Goal: Contribute content: Add original content to the website for others to see

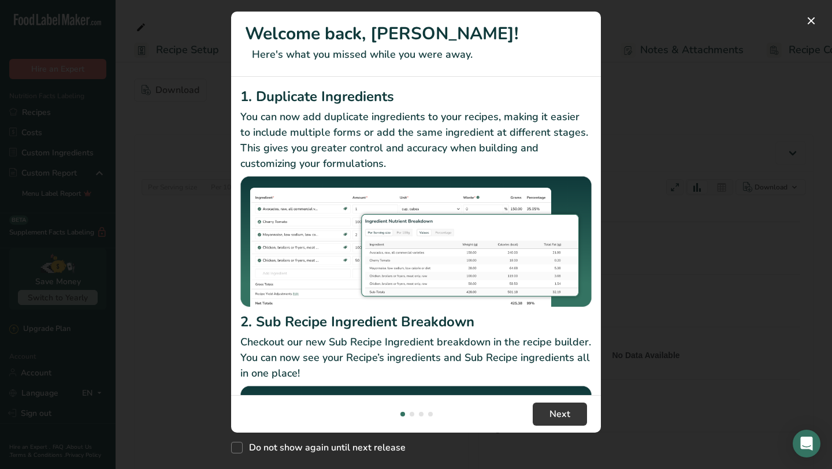
click at [699, 74] on div "New Features" at bounding box center [416, 234] width 832 height 469
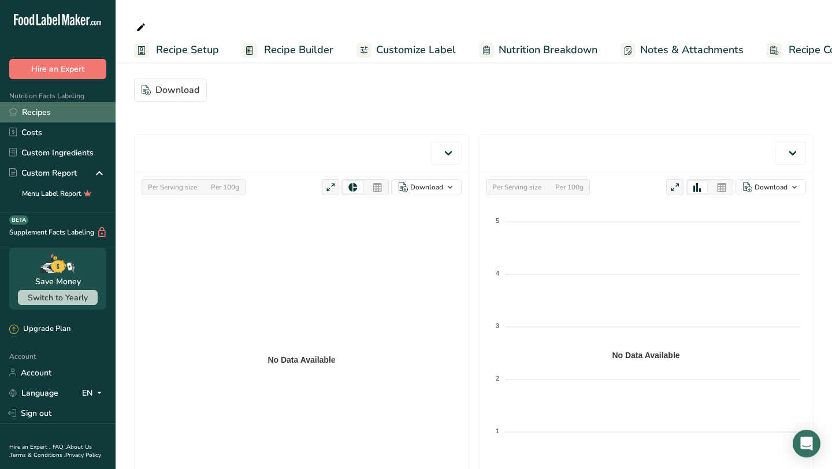
click at [34, 118] on link "Recipes" at bounding box center [57, 112] width 115 height 20
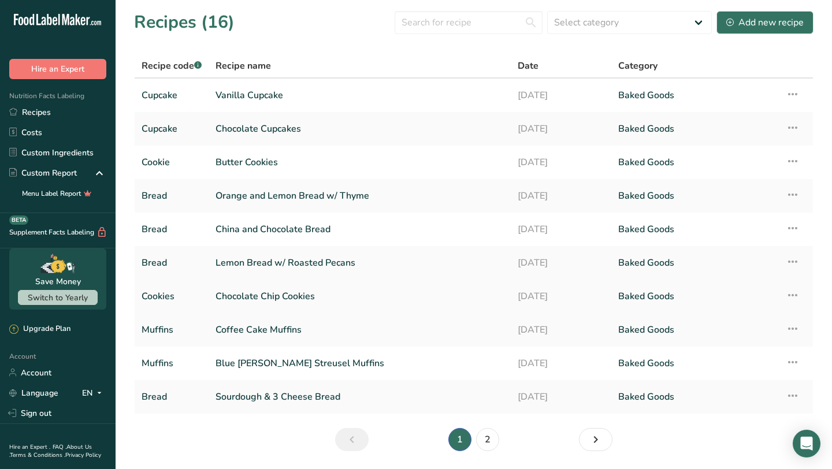
click at [273, 294] on link "Chocolate Chip Cookies" at bounding box center [359, 296] width 288 height 24
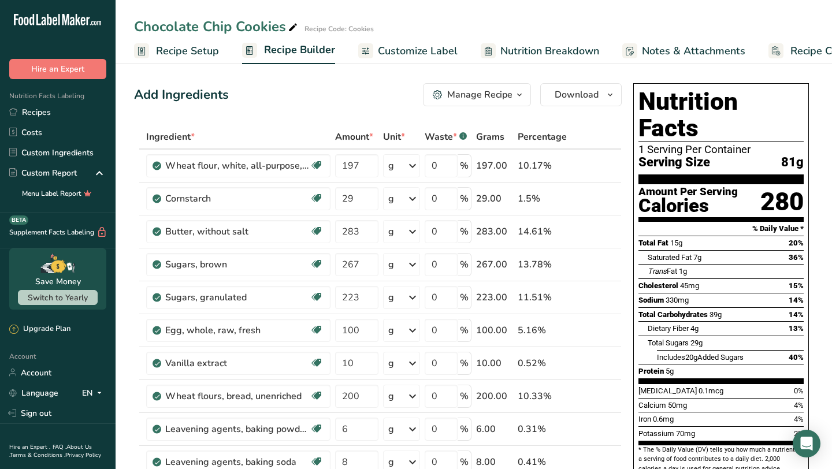
click at [184, 53] on span "Recipe Setup" at bounding box center [187, 51] width 63 height 16
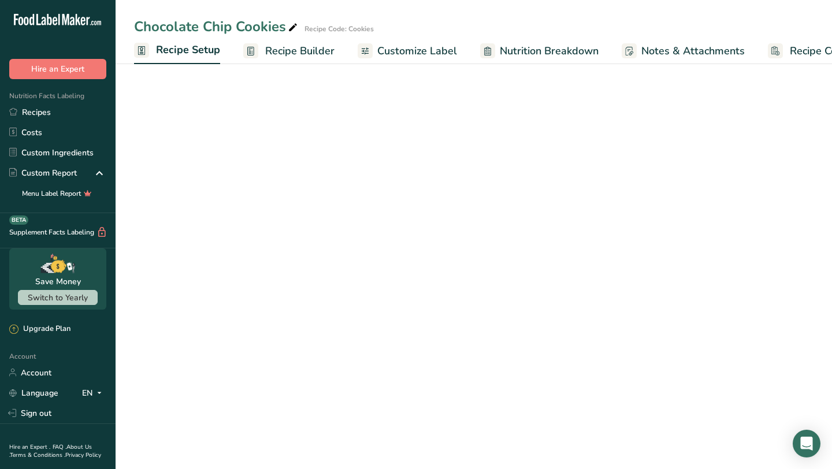
scroll to position [0, 4]
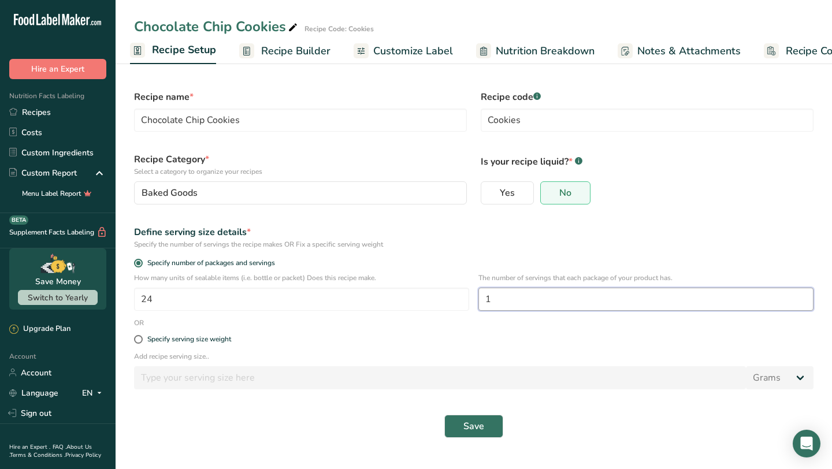
click at [522, 303] on input "1" at bounding box center [645, 299] width 335 height 23
type input "3"
click at [486, 429] on button "Save" at bounding box center [473, 426] width 59 height 23
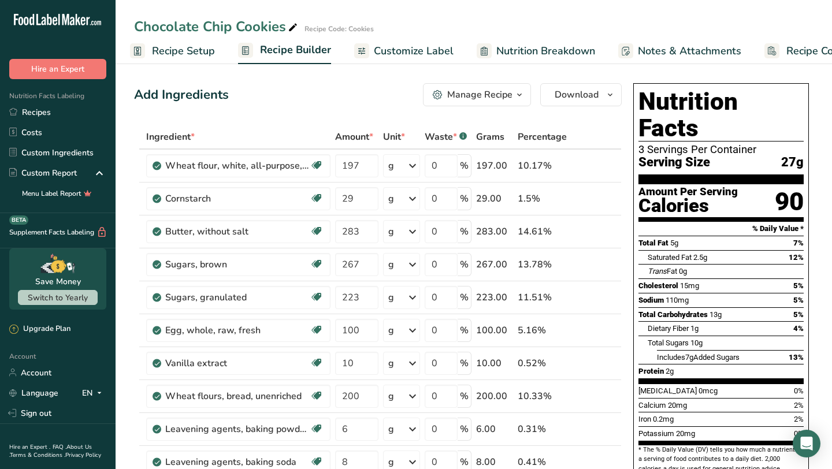
click at [196, 62] on link "Recipe Setup" at bounding box center [172, 51] width 85 height 26
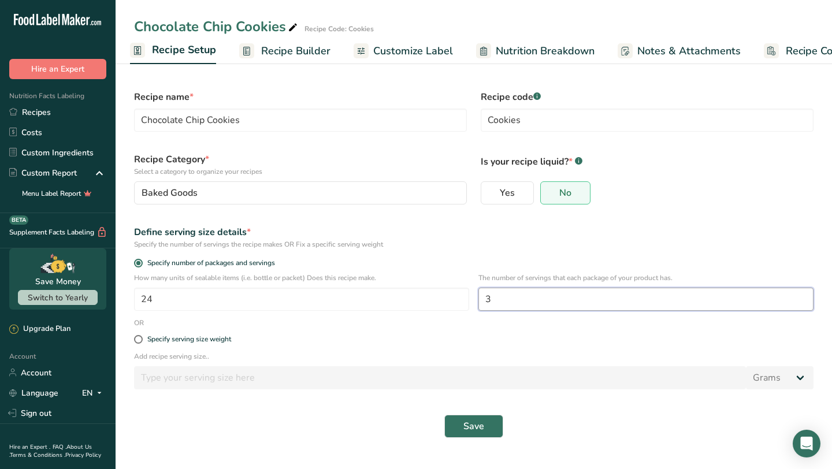
click at [502, 305] on input "3" at bounding box center [645, 299] width 335 height 23
type input "1"
click at [476, 433] on span "Save" at bounding box center [473, 426] width 21 height 14
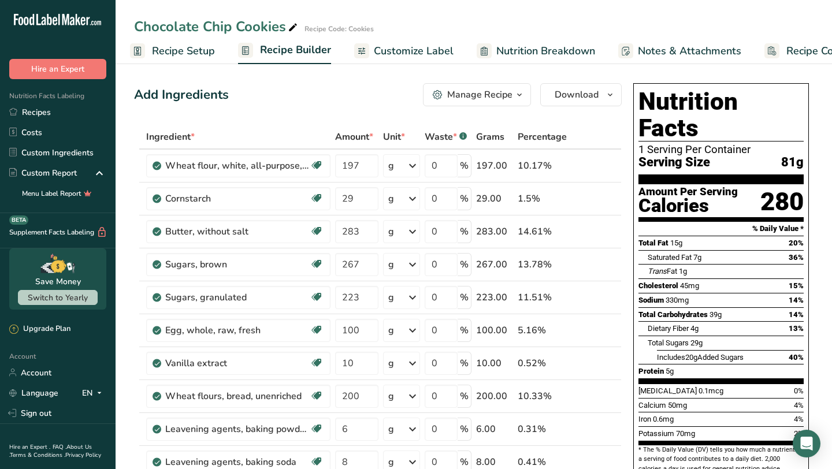
click at [181, 54] on span "Recipe Setup" at bounding box center [183, 51] width 63 height 16
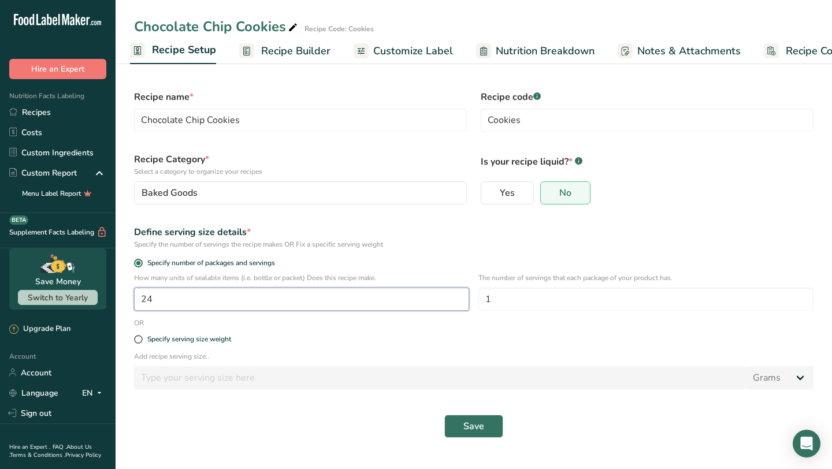
click at [257, 296] on input "24" at bounding box center [301, 299] width 335 height 23
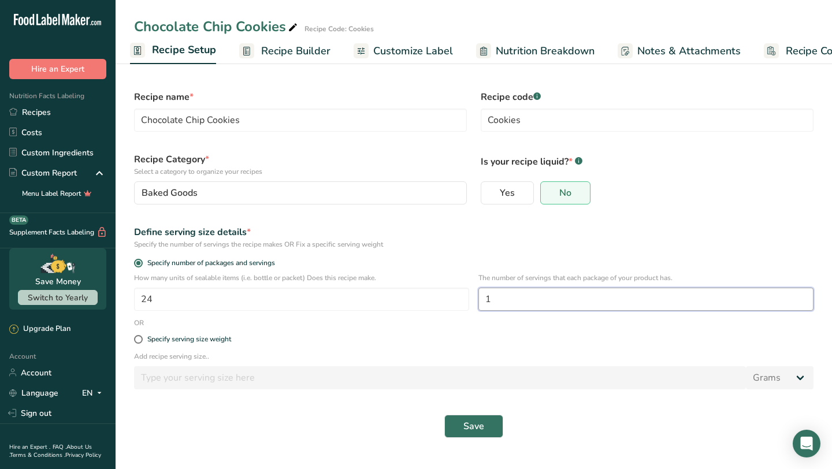
click at [591, 298] on input "1" at bounding box center [645, 299] width 335 height 23
type input "3"
click at [490, 427] on button "Save" at bounding box center [473, 426] width 59 height 23
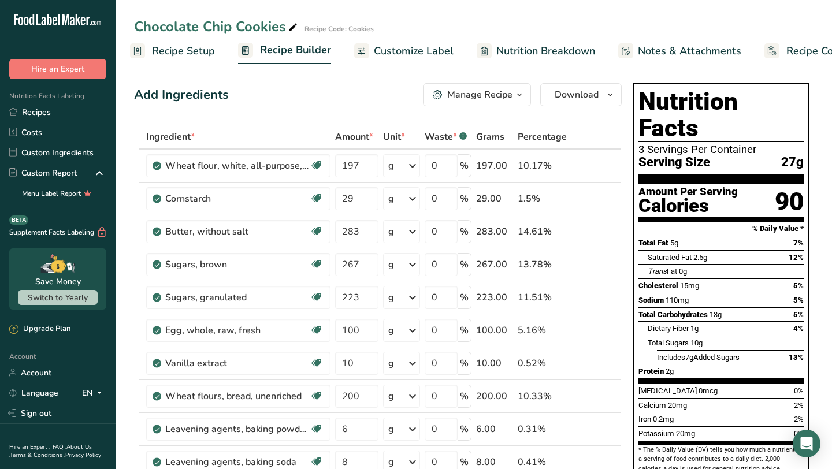
click at [192, 48] on span "Recipe Setup" at bounding box center [183, 51] width 63 height 16
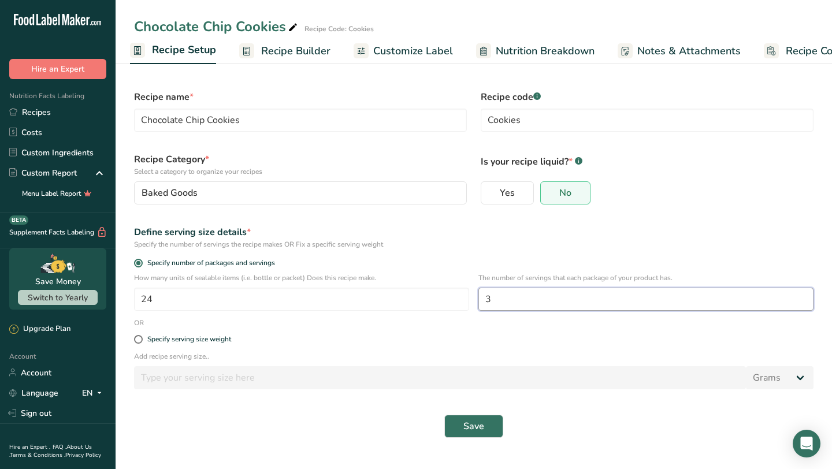
click at [494, 301] on input "3" at bounding box center [645, 299] width 335 height 23
type input "1"
click at [474, 433] on span "Save" at bounding box center [473, 426] width 21 height 14
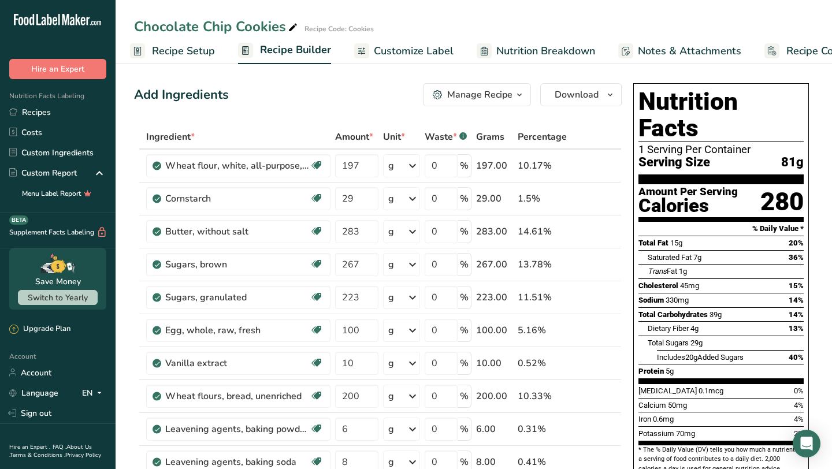
click at [192, 56] on span "Recipe Setup" at bounding box center [183, 51] width 63 height 16
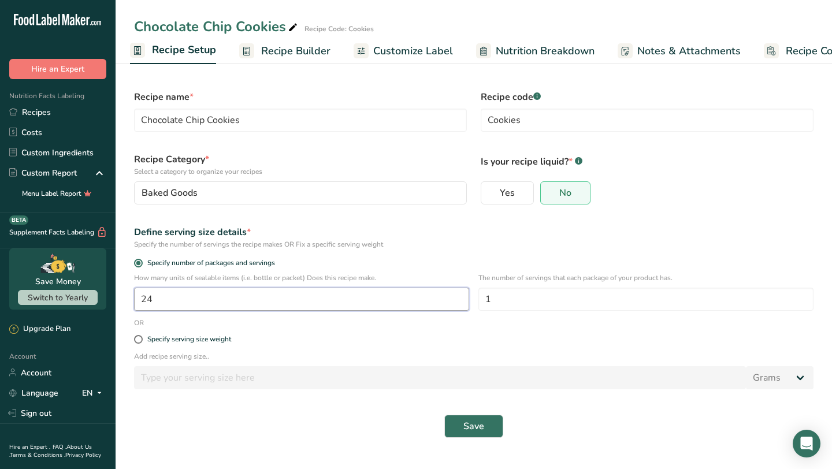
click at [251, 300] on input "24" at bounding box center [301, 299] width 335 height 23
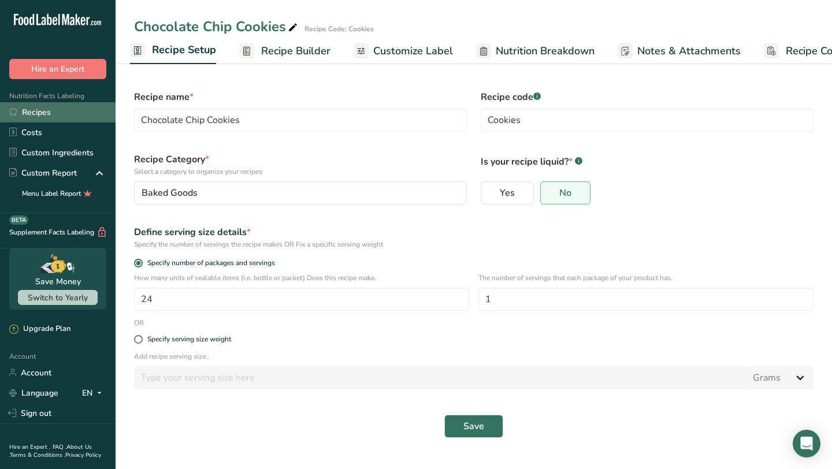
click at [67, 115] on link "Recipes" at bounding box center [57, 112] width 115 height 20
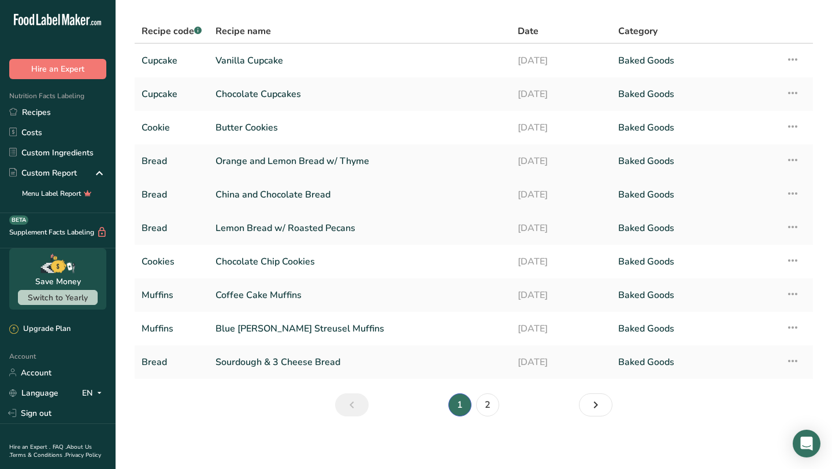
scroll to position [31, 0]
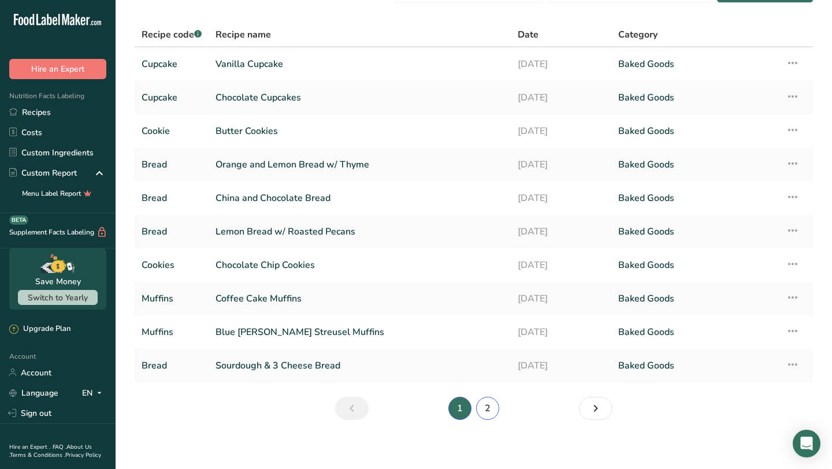
click at [493, 412] on link "2" at bounding box center [487, 408] width 23 height 23
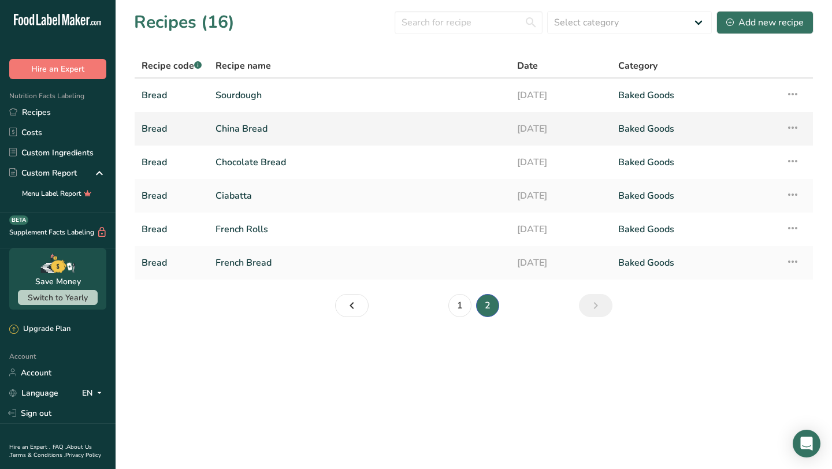
click at [266, 137] on link "China Bread" at bounding box center [359, 129] width 288 height 24
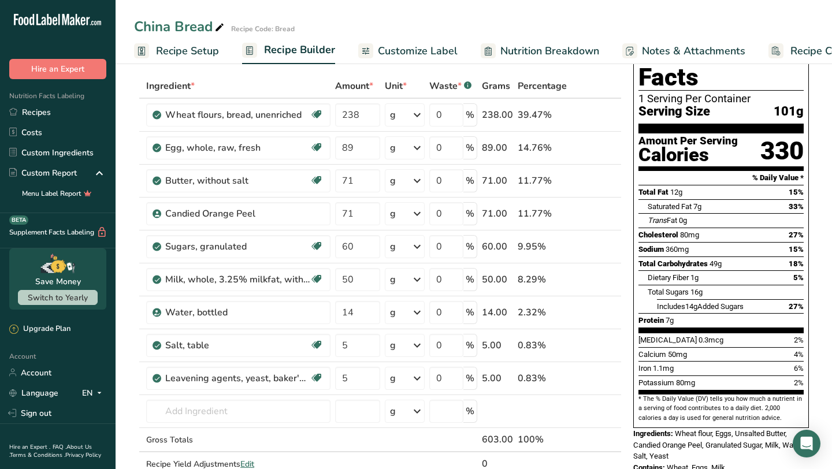
scroll to position [9, 0]
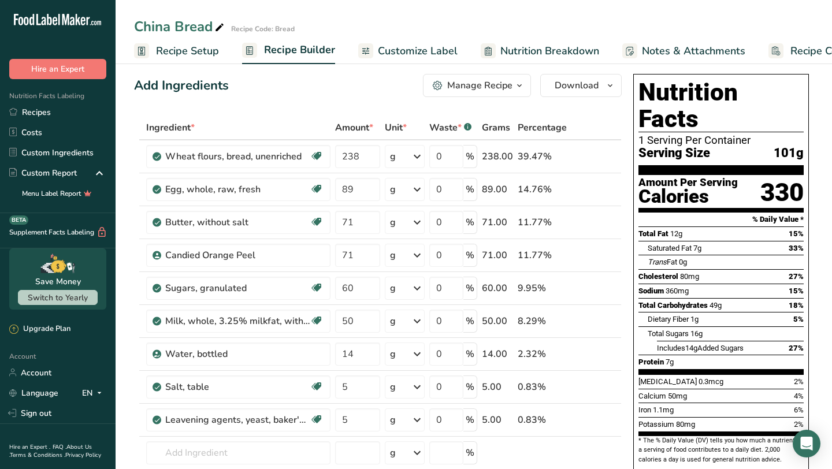
click at [210, 51] on span "Recipe Setup" at bounding box center [187, 51] width 63 height 16
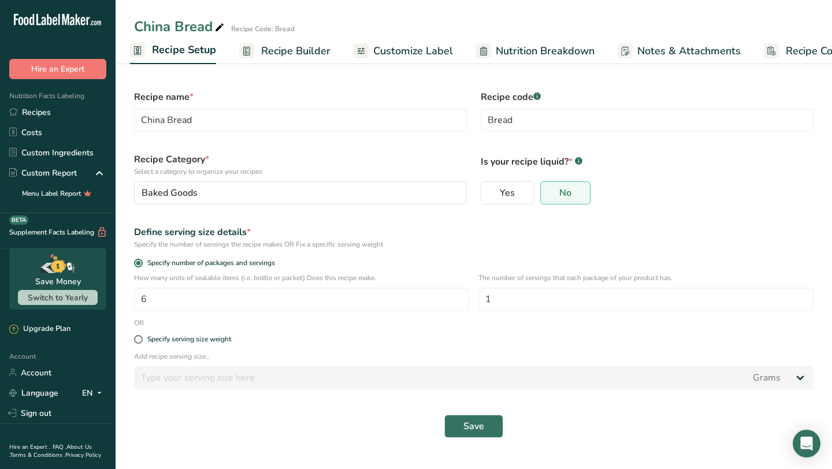
click at [298, 51] on span "Recipe Builder" at bounding box center [295, 51] width 69 height 16
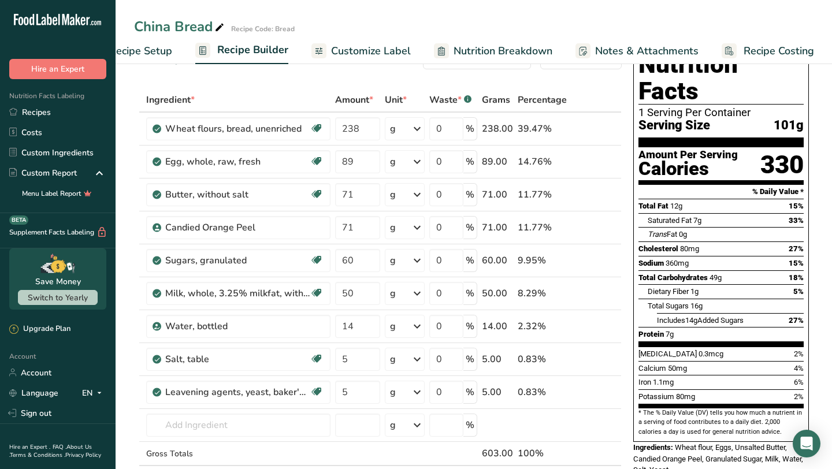
scroll to position [38, 0]
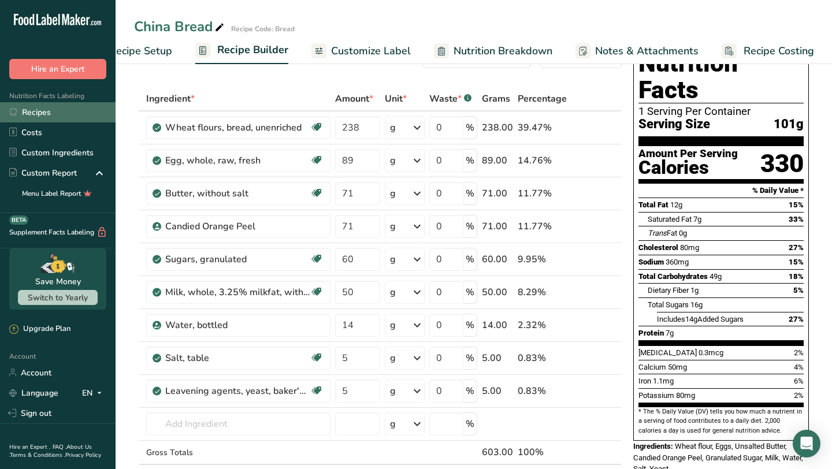
click at [91, 105] on link "Recipes" at bounding box center [57, 112] width 115 height 20
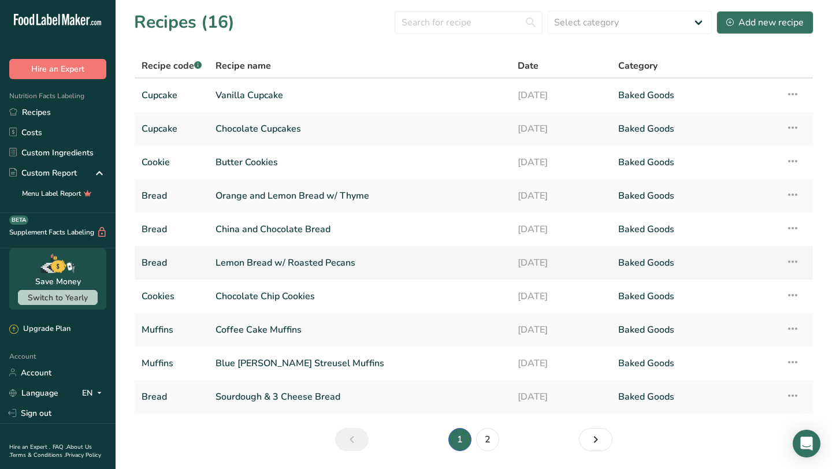
scroll to position [1, 0]
click at [778, 20] on div "Add new recipe" at bounding box center [764, 22] width 77 height 14
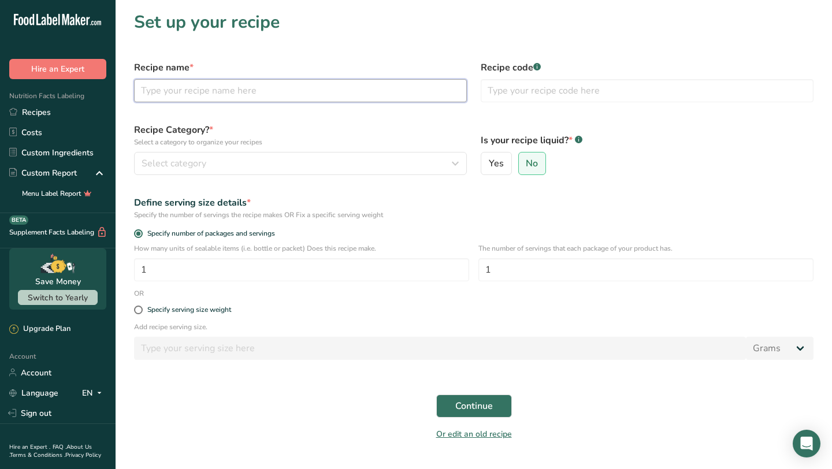
click at [280, 93] on input "text" at bounding box center [300, 90] width 333 height 23
click at [514, 83] on input "text" at bounding box center [646, 90] width 333 height 23
click at [381, 82] on input "Cheesecake" at bounding box center [300, 90] width 333 height 23
click at [381, 87] on input "Cheesecake" at bounding box center [300, 90] width 333 height 23
click at [381, 86] on input "Cheesecake" at bounding box center [300, 90] width 333 height 23
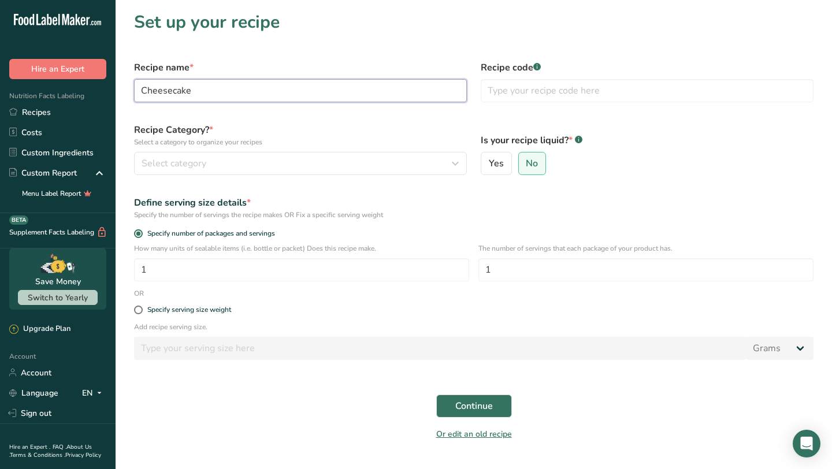
click at [142, 91] on input "Cheesecake" at bounding box center [300, 90] width 333 height 23
type input "Plain Cheesecake"
click at [505, 99] on input "text" at bounding box center [646, 90] width 333 height 23
type input "Cheesecake"
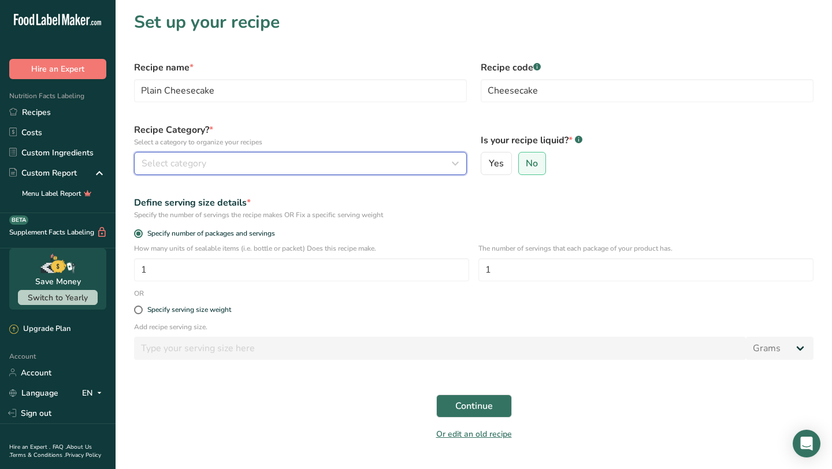
click at [338, 163] on div "Select category" at bounding box center [296, 163] width 311 height 14
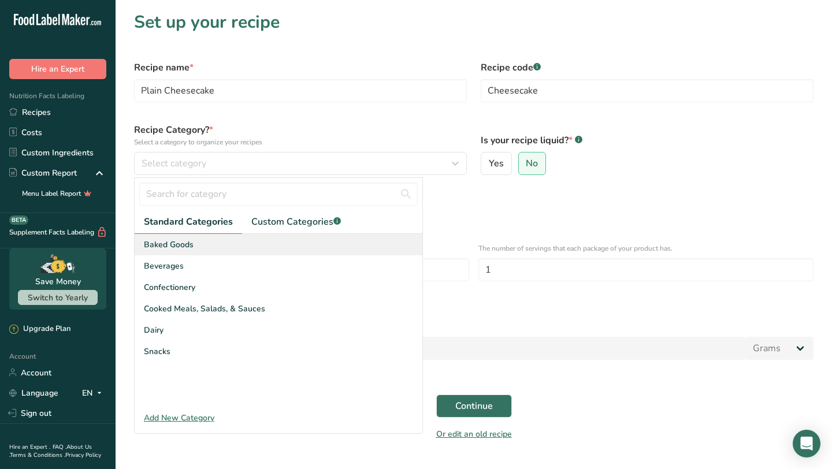
click at [308, 243] on div "Baked Goods" at bounding box center [279, 244] width 288 height 21
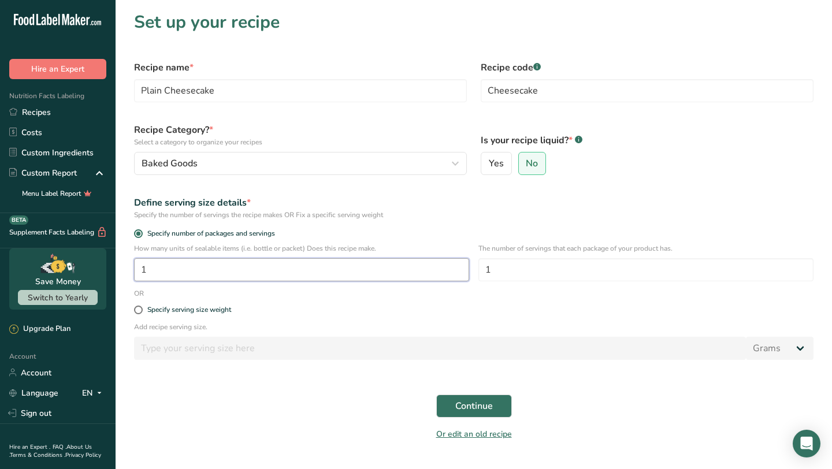
click at [374, 278] on input "1" at bounding box center [301, 269] width 335 height 23
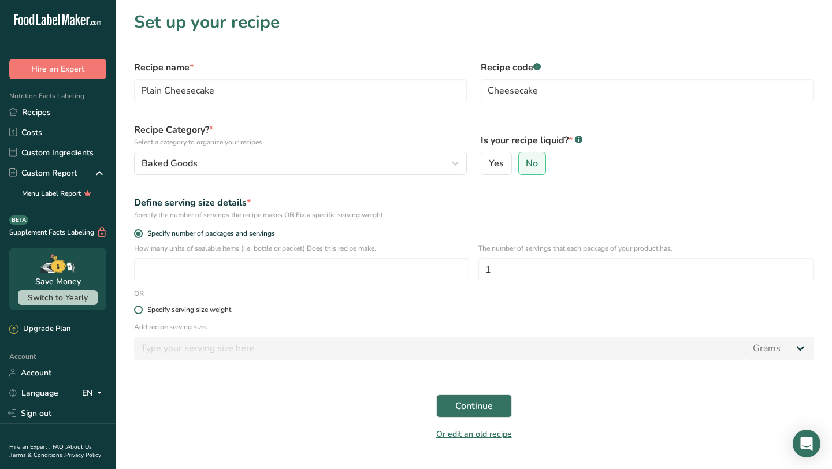
click at [138, 310] on span at bounding box center [138, 309] width 9 height 9
click at [138, 310] on input "Specify serving size weight" at bounding box center [138, 310] width 8 height 8
radio input "true"
radio input "false"
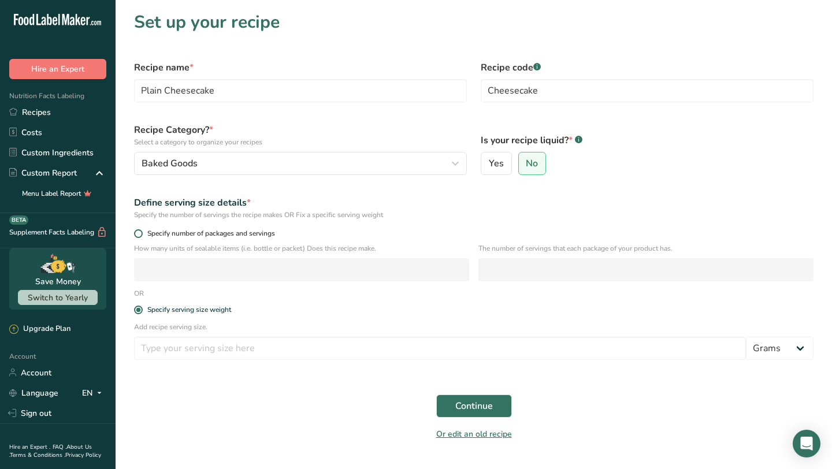
click at [141, 233] on span at bounding box center [138, 233] width 9 height 9
click at [141, 233] on input "Specify number of packages and servings" at bounding box center [138, 234] width 8 height 8
radio input "true"
radio input "false"
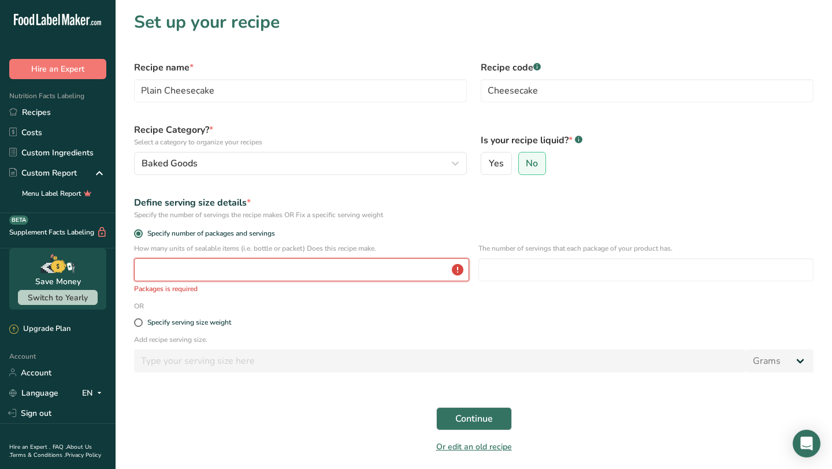
click at [172, 266] on input "number" at bounding box center [301, 269] width 335 height 23
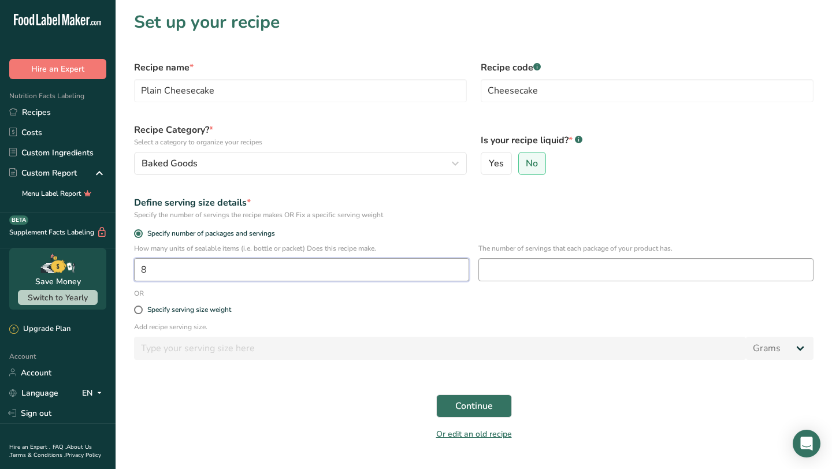
type input "8"
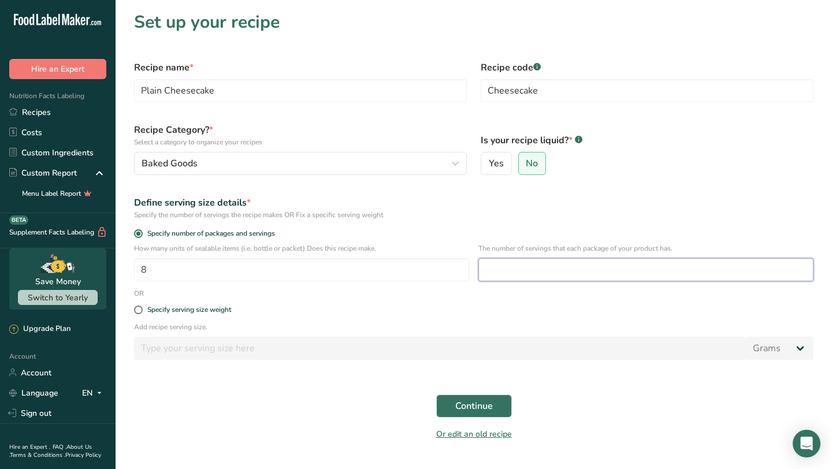
click at [525, 263] on input "number" at bounding box center [645, 269] width 335 height 23
type input "1"
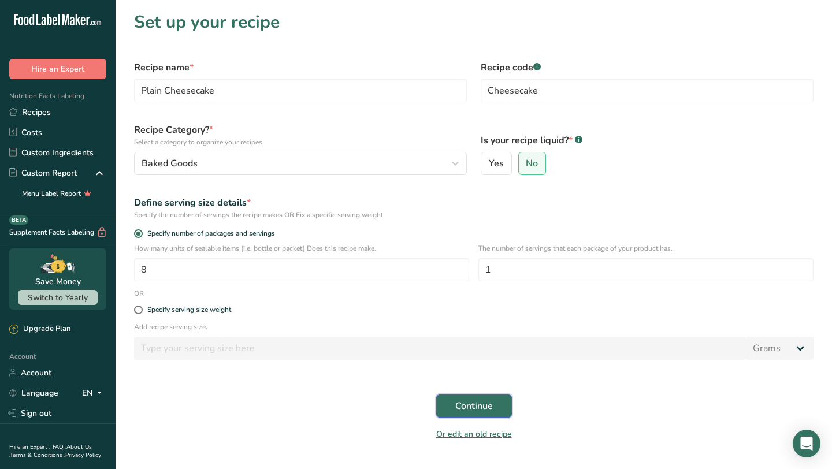
click at [469, 409] on span "Continue" at bounding box center [474, 406] width 38 height 14
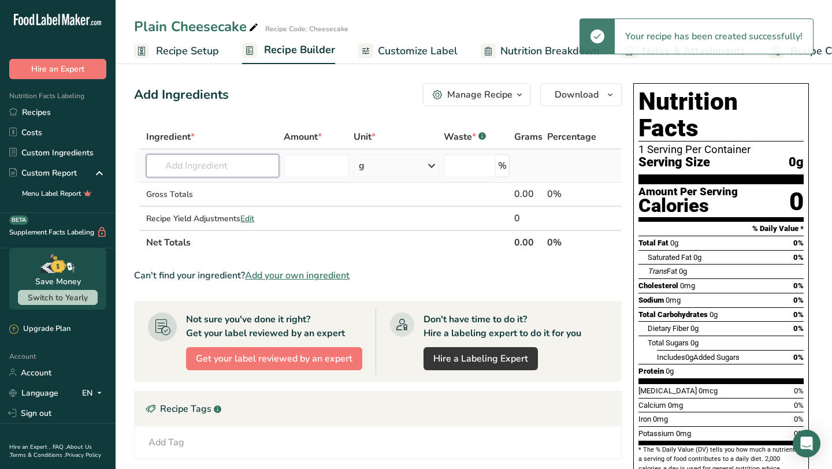
click at [228, 167] on input "text" at bounding box center [212, 165] width 133 height 23
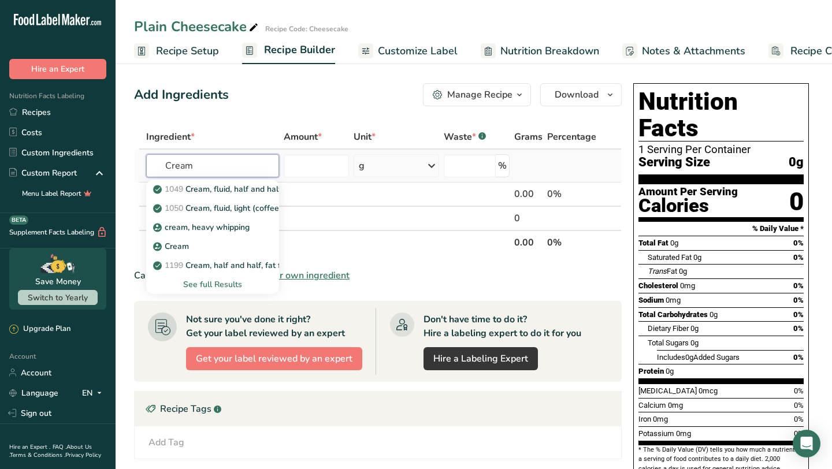
type input "Cream"
click at [217, 285] on div "See full Results" at bounding box center [212, 284] width 114 height 12
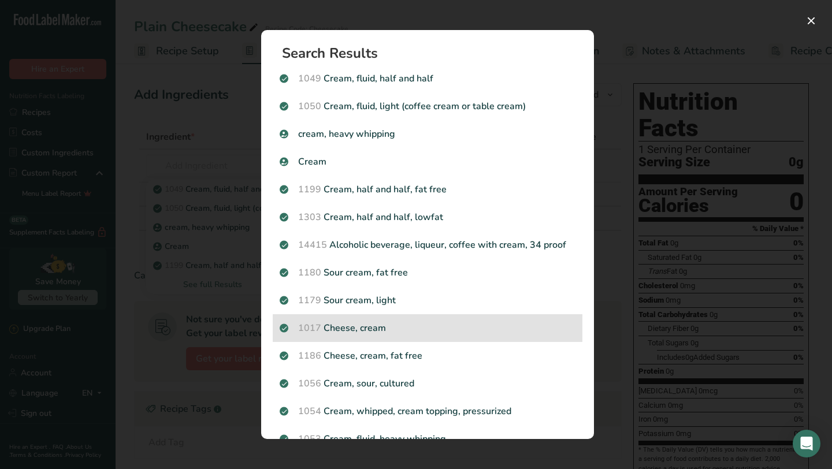
click at [426, 325] on p "1017 Cheese, cream" at bounding box center [427, 328] width 296 height 14
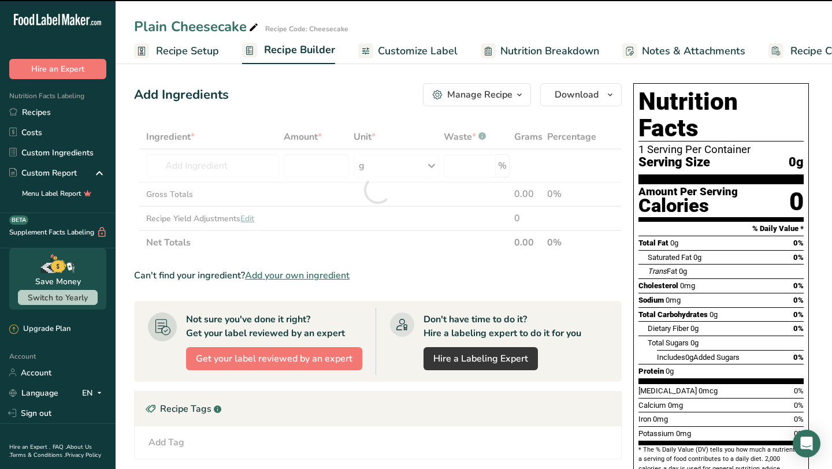
type input "0"
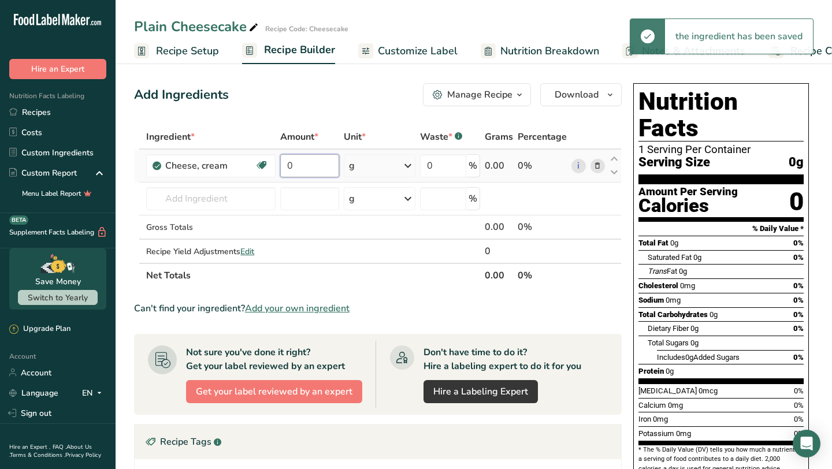
click at [320, 166] on input "0" at bounding box center [309, 165] width 59 height 23
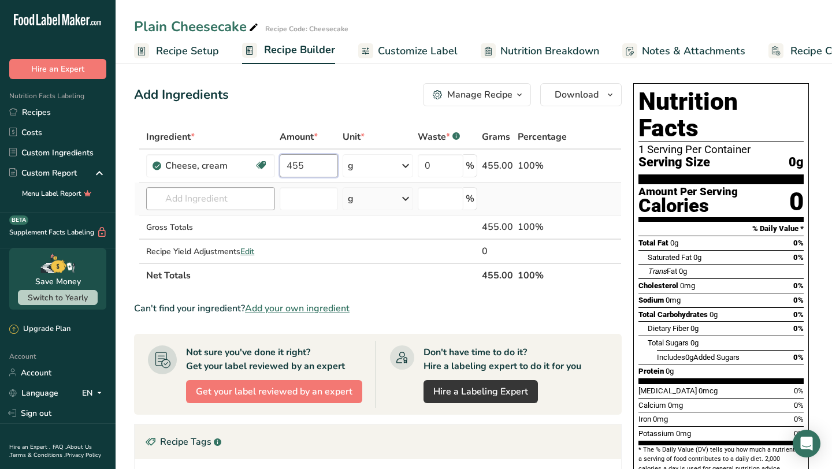
type input "455"
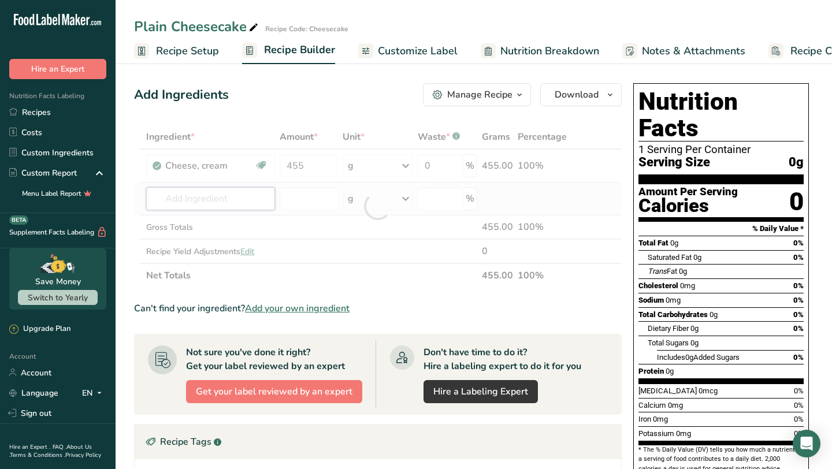
click at [239, 200] on div "Ingredient * Amount * Unit * Waste * .a-a{fill:#347362;}.b-a{fill:#fff;} Grams …" at bounding box center [377, 206] width 487 height 163
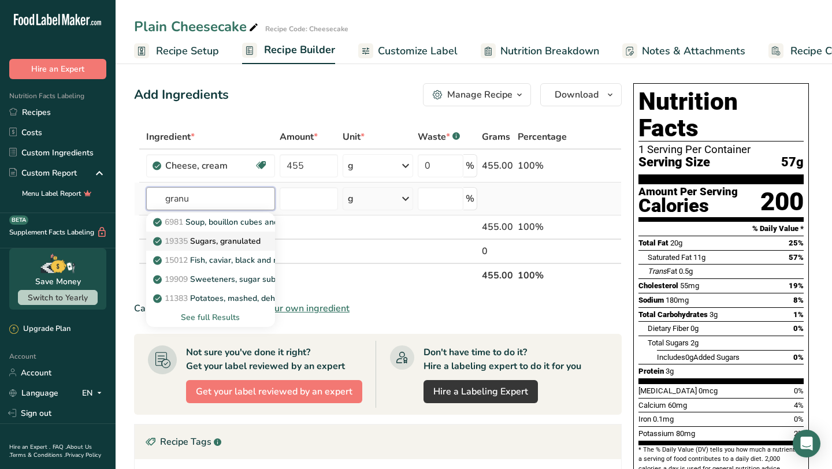
type input "granu"
click at [225, 241] on p "19335 [GEOGRAPHIC_DATA], granulated" at bounding box center [207, 241] width 105 height 12
type input "Sugars, granulated"
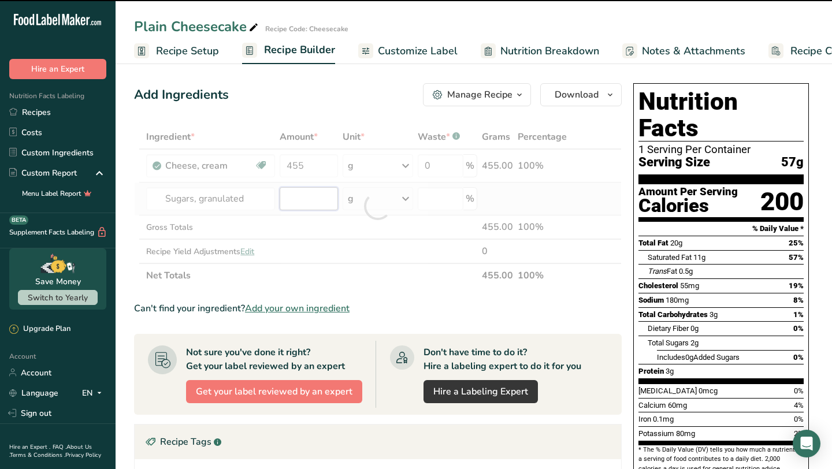
type input "0"
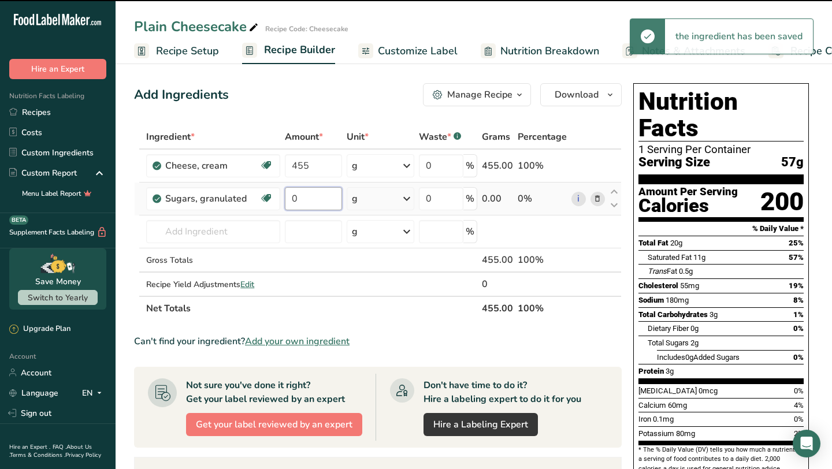
click at [306, 202] on input "0" at bounding box center [313, 198] width 57 height 23
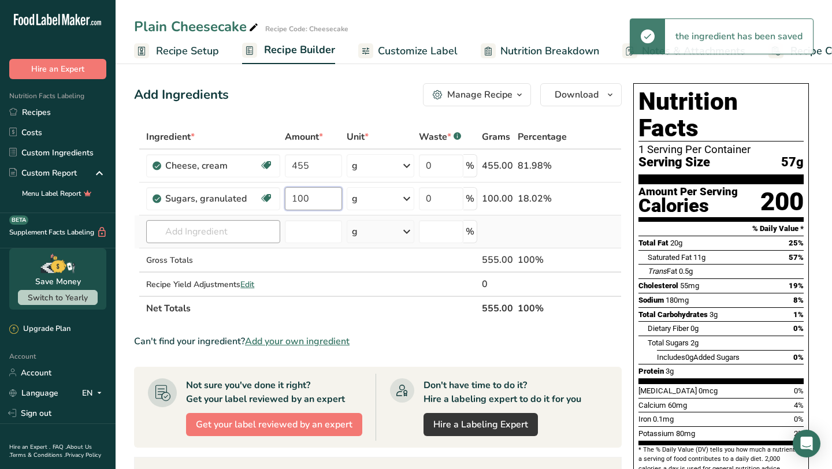
type input "100"
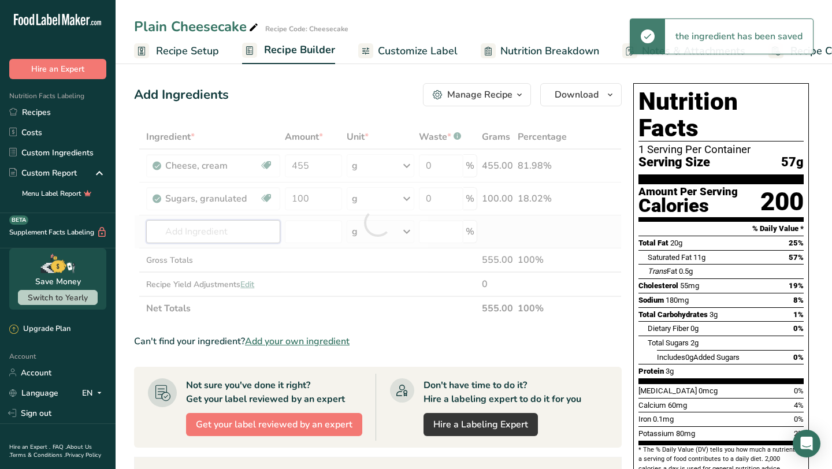
click at [228, 226] on div "Ingredient * Amount * Unit * Waste * .a-a{fill:#347362;}.b-a{fill:#fff;} Grams …" at bounding box center [377, 223] width 487 height 196
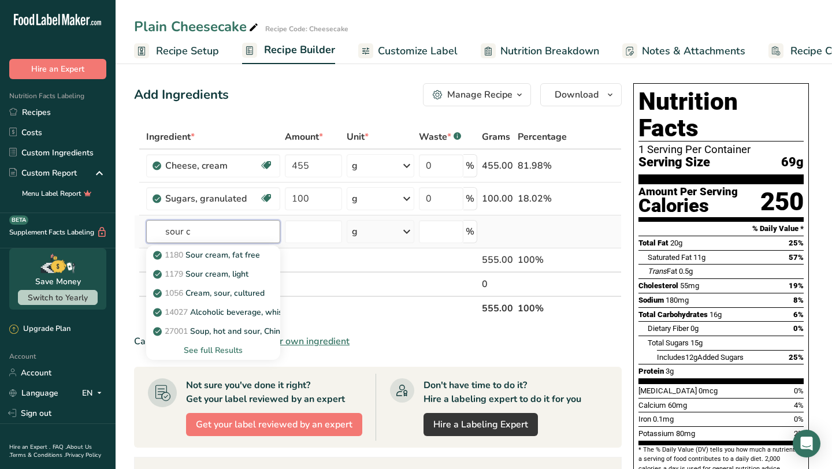
type input "sour c"
click at [234, 351] on div "See full Results" at bounding box center [212, 350] width 115 height 12
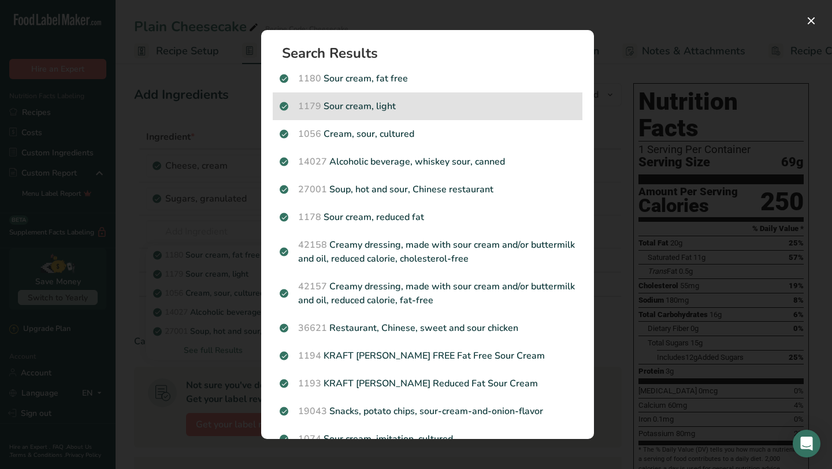
click at [380, 106] on p "1179 Sour cream, light" at bounding box center [427, 106] width 296 height 14
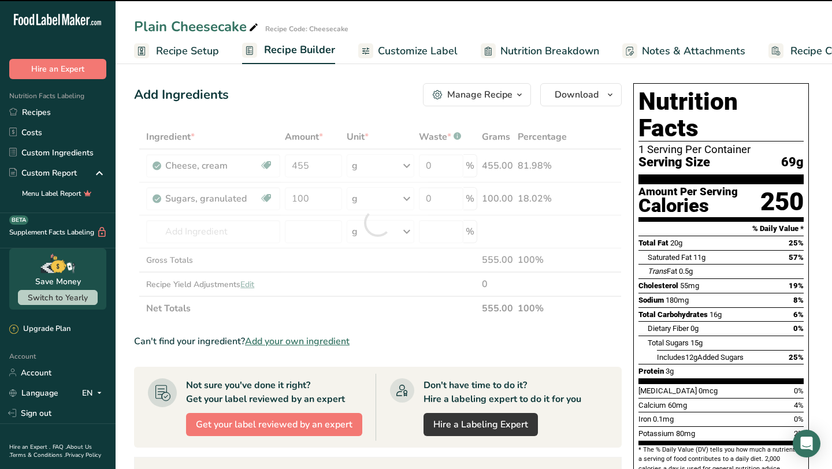
type input "0"
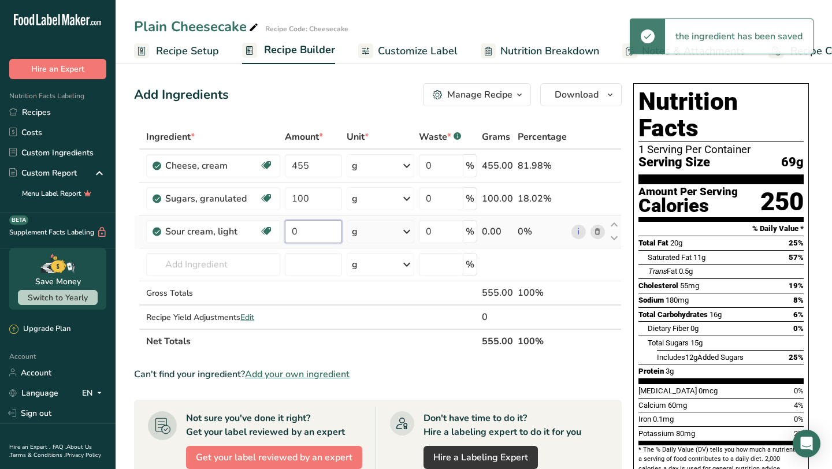
click at [316, 238] on input "0" at bounding box center [313, 231] width 57 height 23
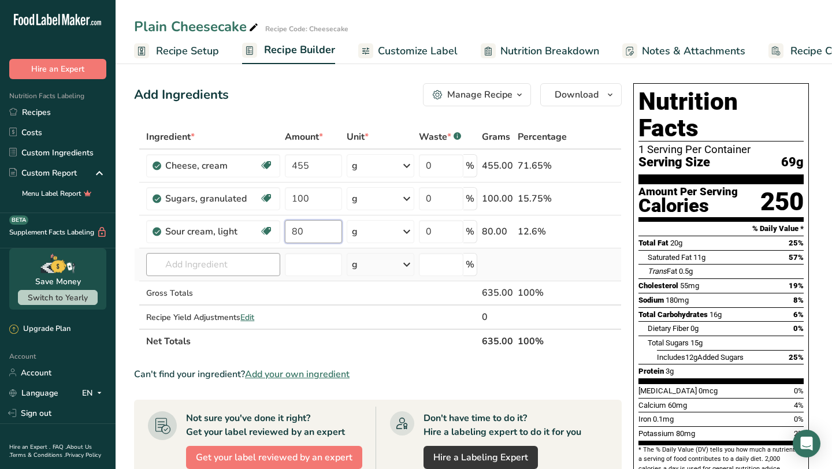
type input "80"
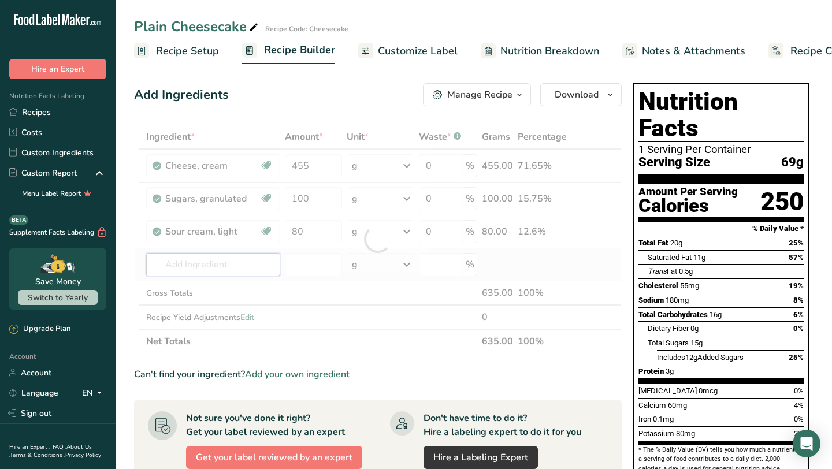
click at [233, 262] on div "Ingredient * Amount * Unit * Waste * .a-a{fill:#347362;}.b-a{fill:#fff;} Grams …" at bounding box center [377, 239] width 487 height 229
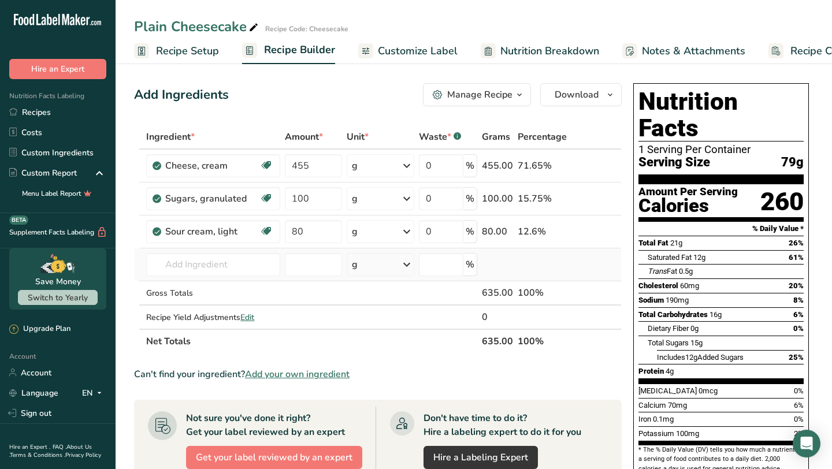
click at [399, 270] on div "g" at bounding box center [380, 264] width 68 height 23
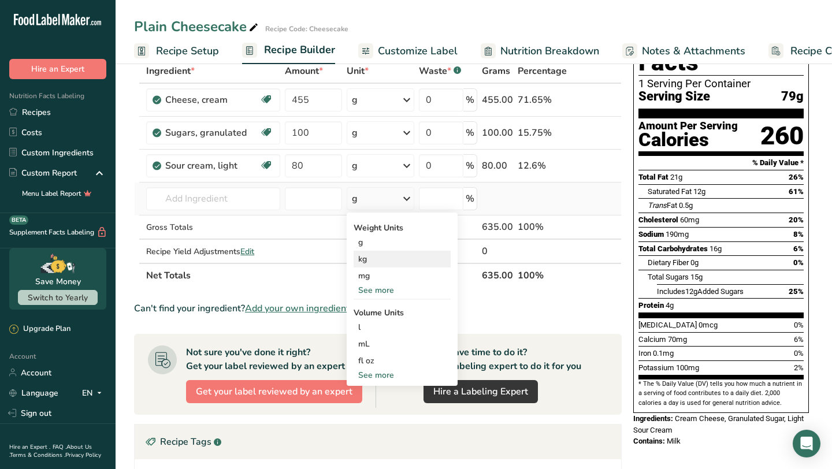
scroll to position [65, 0]
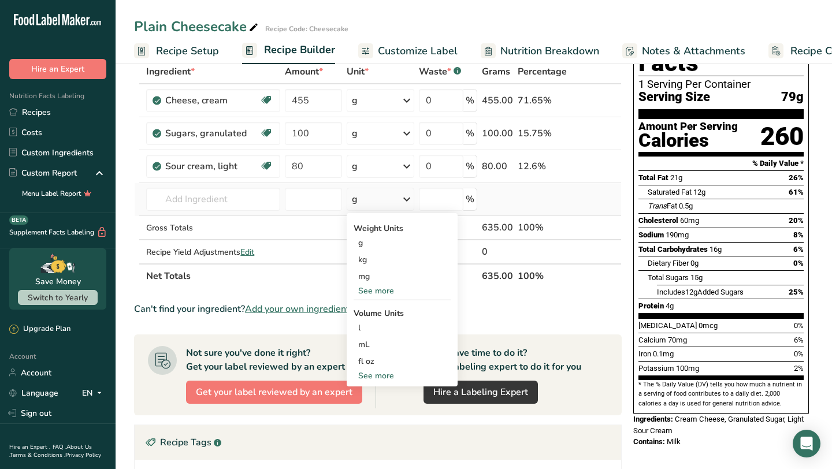
click at [388, 378] on div "See more" at bounding box center [401, 376] width 97 height 12
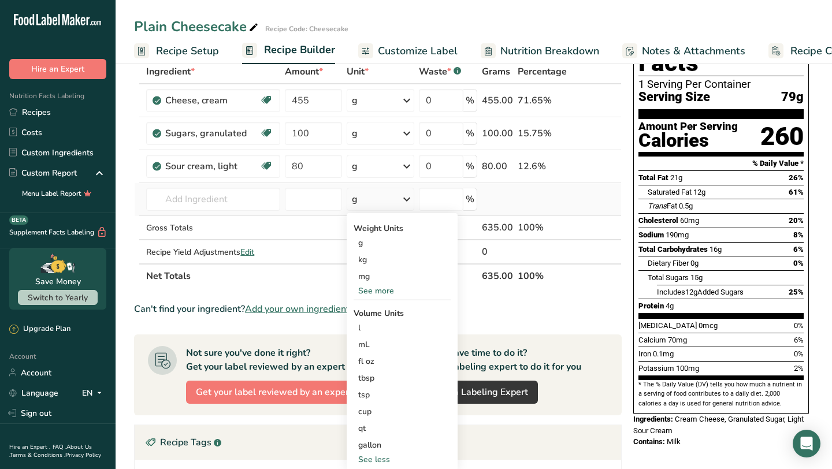
scroll to position [87, 0]
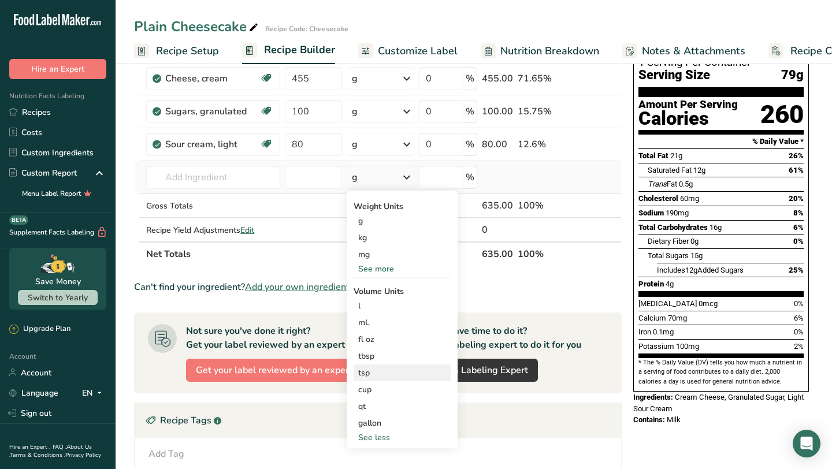
click at [386, 377] on div "tsp" at bounding box center [402, 373] width 88 height 12
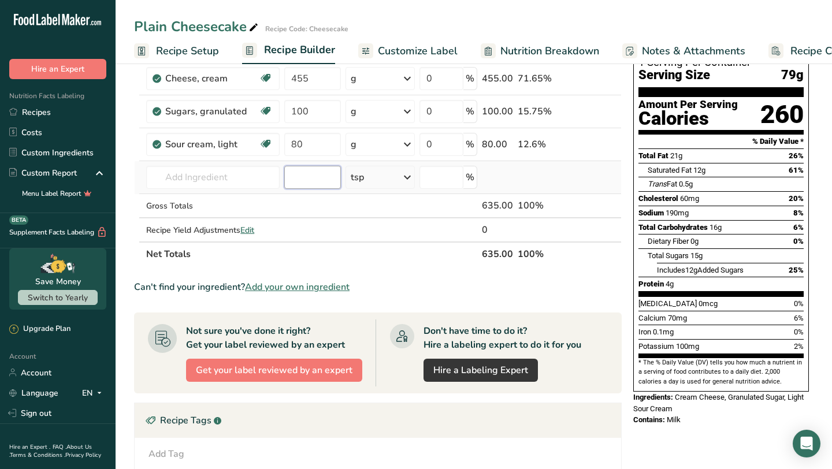
click at [309, 187] on input "number" at bounding box center [312, 177] width 57 height 23
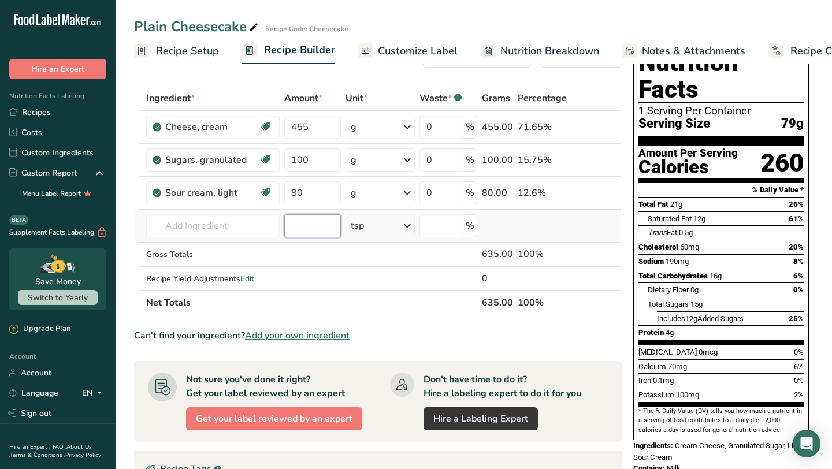
scroll to position [20, 0]
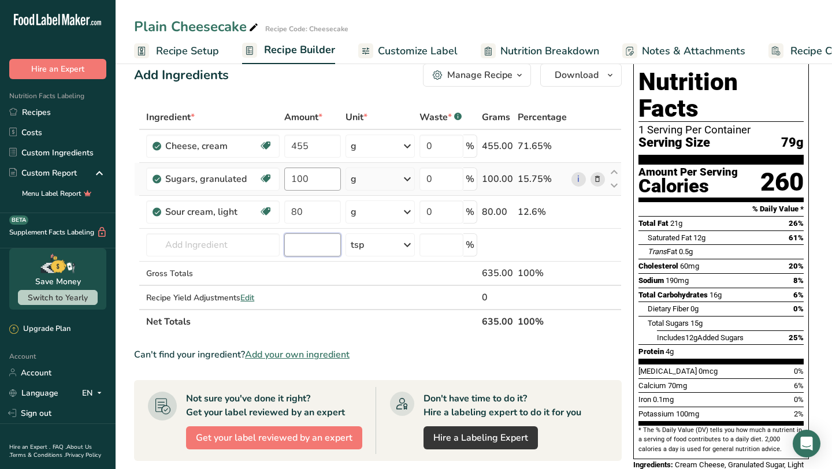
type input "3"
type input "0.75"
click at [178, 247] on input "text" at bounding box center [212, 244] width 133 height 23
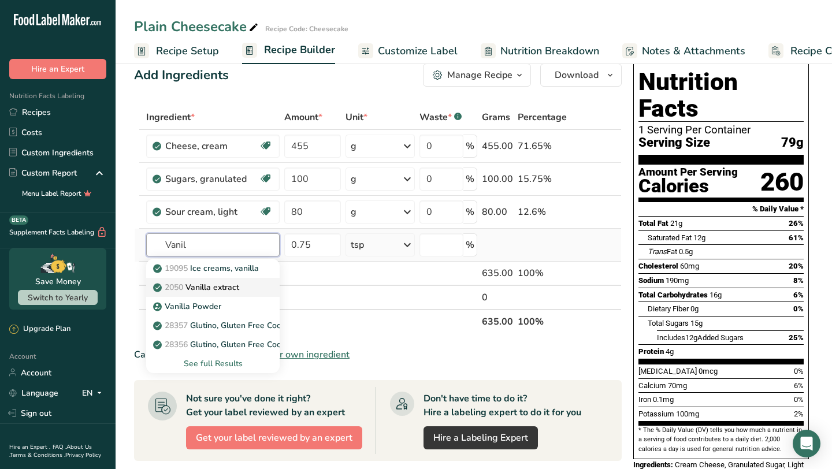
type input "Vanil"
click at [177, 290] on span "2050" at bounding box center [174, 287] width 18 height 11
type input "Vanilla extract"
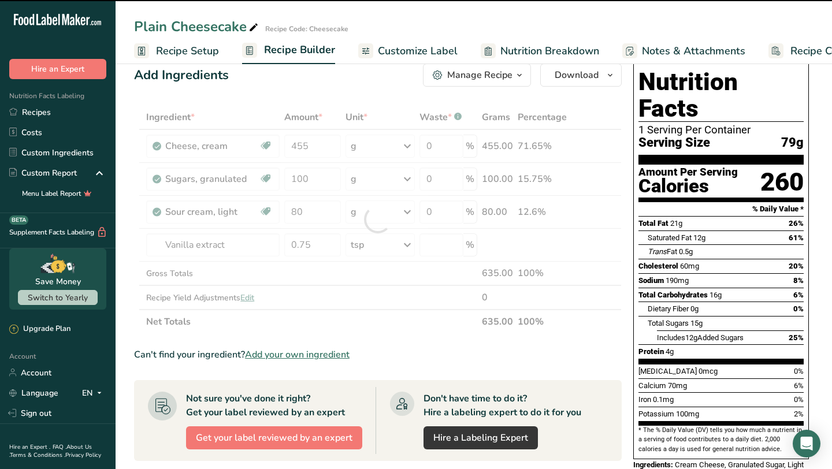
type input "0"
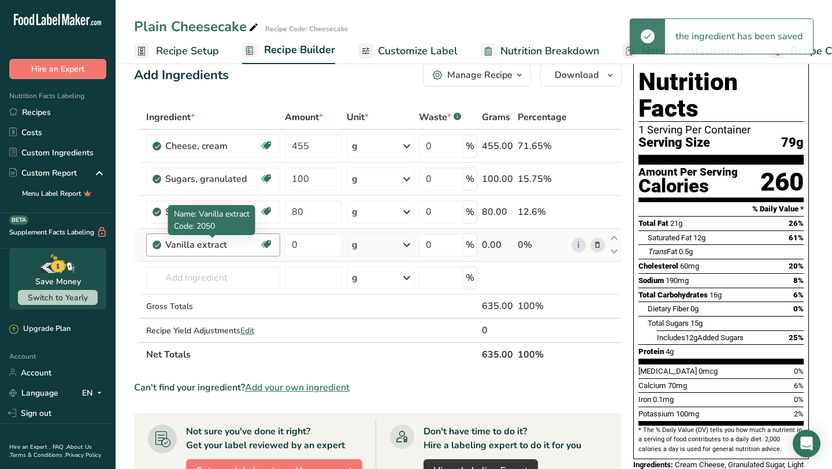
click at [253, 243] on div "Vanilla extract" at bounding box center [212, 245] width 94 height 14
click at [232, 245] on div "Vanilla extract" at bounding box center [212, 245] width 94 height 14
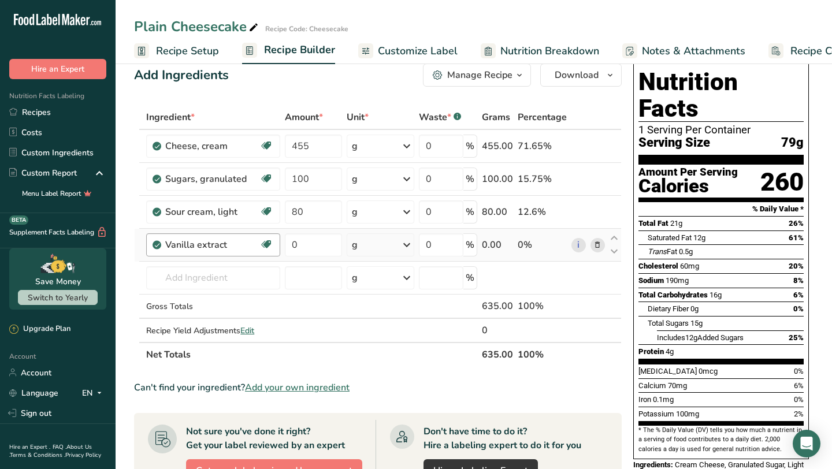
click at [225, 245] on div "Vanilla extract" at bounding box center [212, 245] width 94 height 14
click at [243, 243] on div "Vanilla extract" at bounding box center [212, 245] width 94 height 14
click at [304, 251] on input "0" at bounding box center [313, 244] width 57 height 23
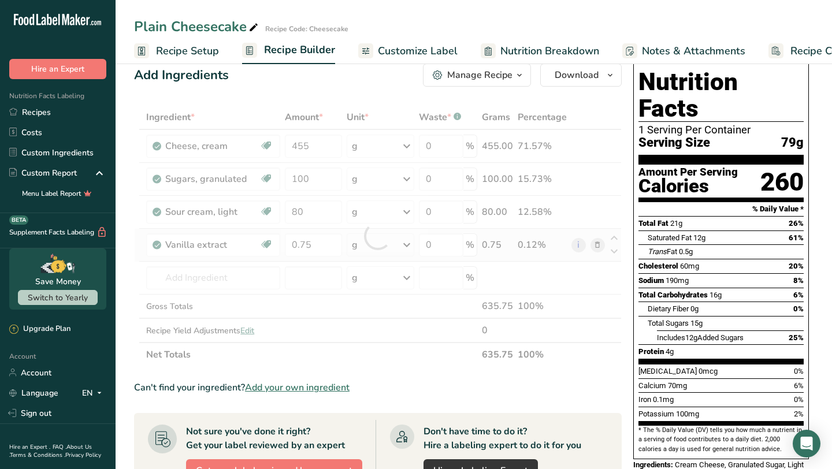
click at [401, 252] on div "Ingredient * Amount * Unit * Waste * .a-a{fill:#347362;}.b-a{fill:#fff;} Grams …" at bounding box center [377, 236] width 487 height 262
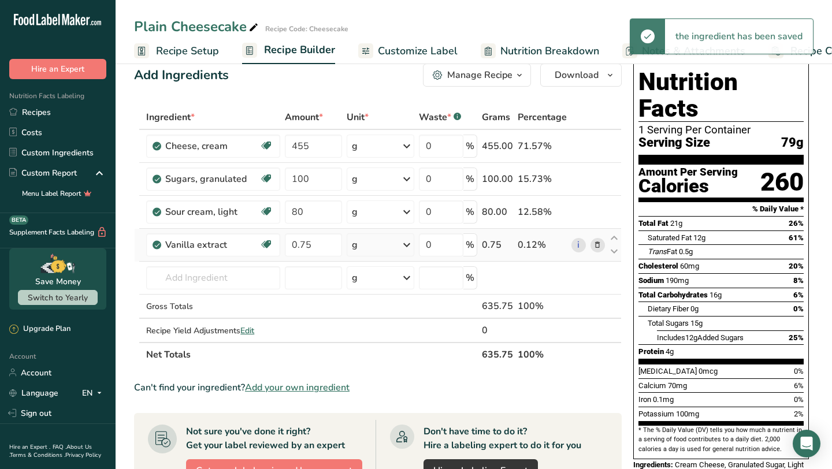
click at [401, 252] on icon at bounding box center [407, 244] width 14 height 21
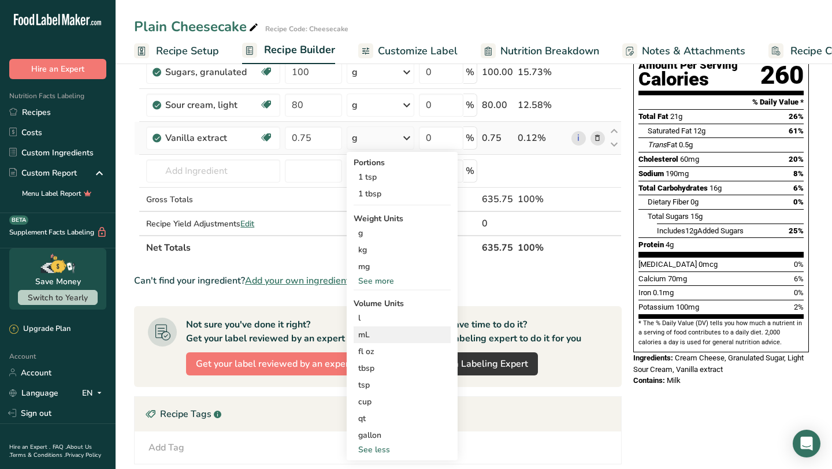
scroll to position [127, 0]
click at [408, 389] on div "tsp" at bounding box center [402, 384] width 88 height 12
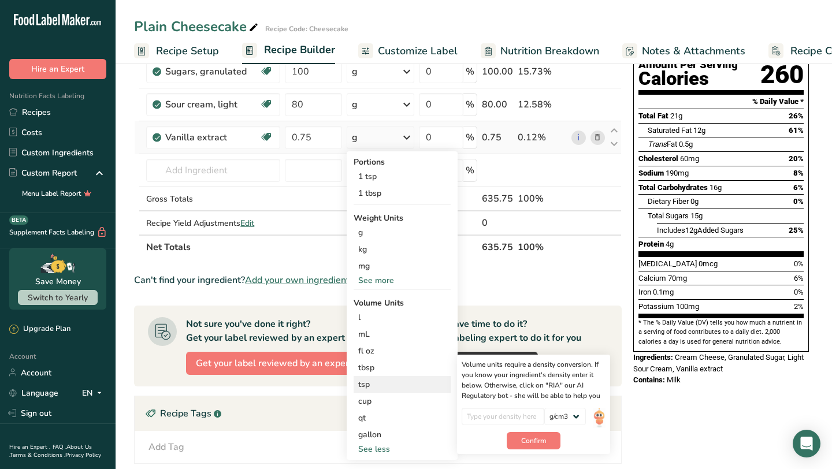
click at [408, 383] on div "tsp" at bounding box center [402, 384] width 88 height 12
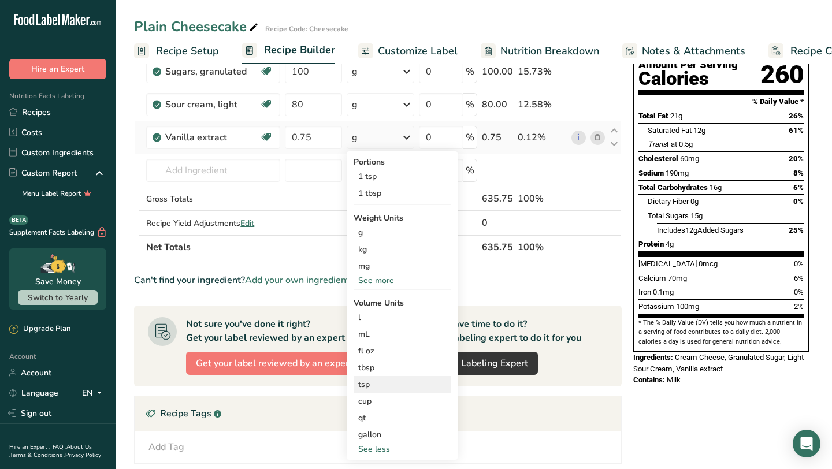
click at [408, 384] on div "tsp" at bounding box center [402, 384] width 88 height 12
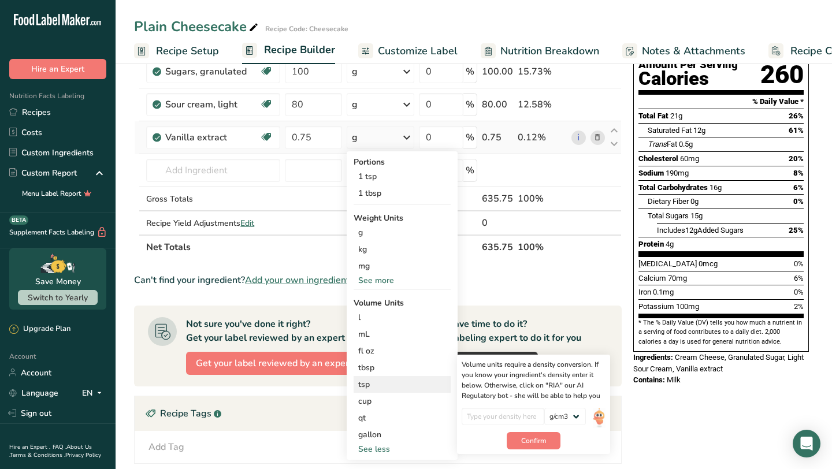
click at [428, 381] on div "tsp" at bounding box center [402, 384] width 88 height 12
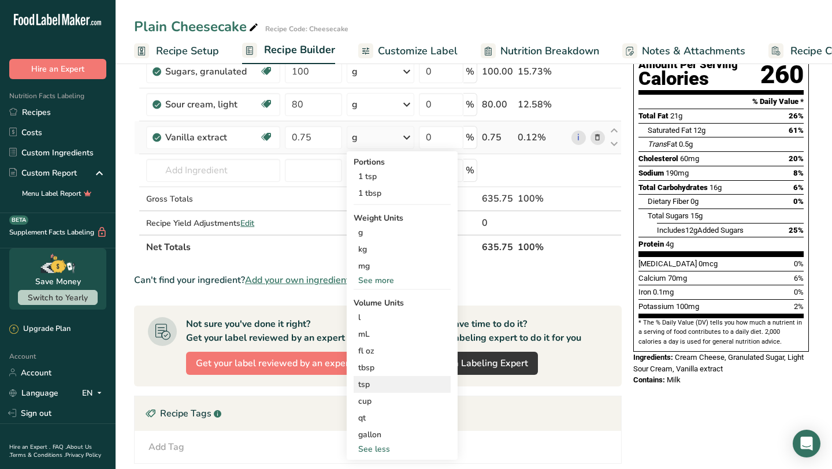
click at [428, 381] on div "tsp" at bounding box center [402, 384] width 88 height 12
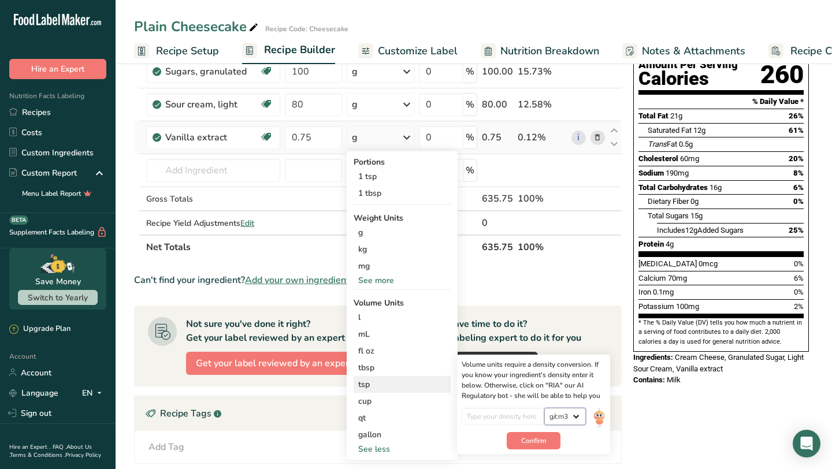
click at [562, 416] on select "lb/ft3 g/cm3" at bounding box center [565, 416] width 42 height 17
click at [544, 408] on select "lb/ft3 g/cm3" at bounding box center [565, 416] width 42 height 17
click at [544, 441] on span "Confirm" at bounding box center [533, 440] width 25 height 10
click at [318, 137] on input "0.75" at bounding box center [313, 137] width 57 height 23
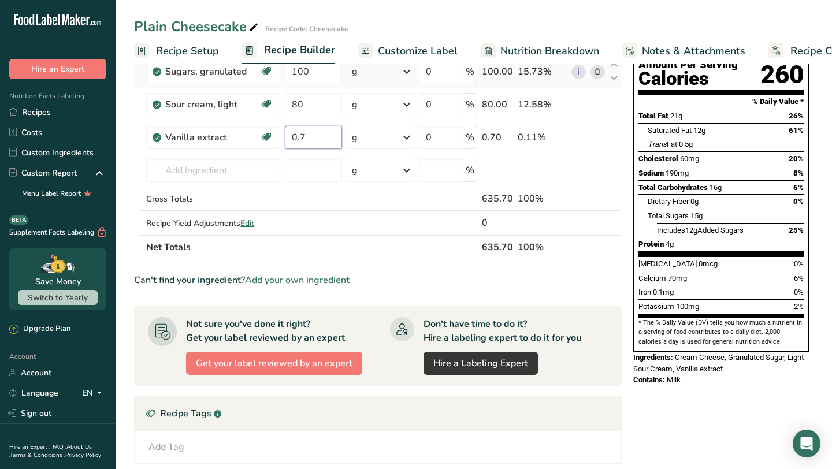
type input "0"
type input "3"
click at [232, 177] on div "Ingredient * Amount * Unit * Waste * .a-a{fill:#347362;}.b-a{fill:#fff;} Grams …" at bounding box center [377, 129] width 487 height 262
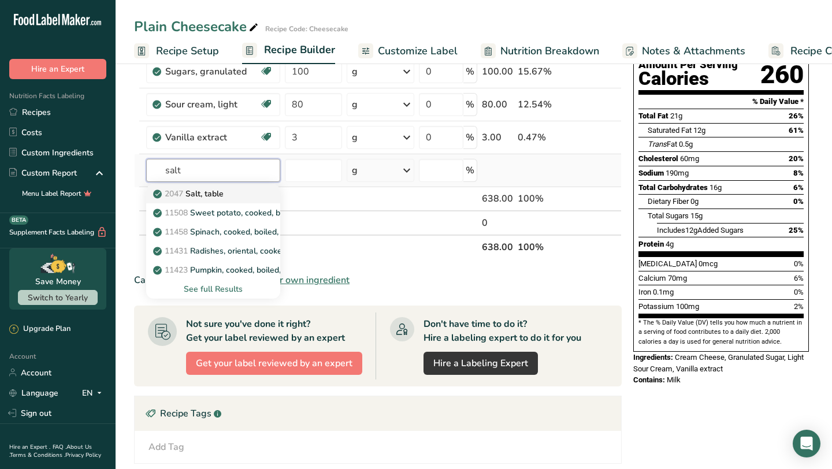
type input "salt"
click at [228, 193] on div "2047 Salt, table" at bounding box center [203, 194] width 97 height 12
type input "Salt, table"
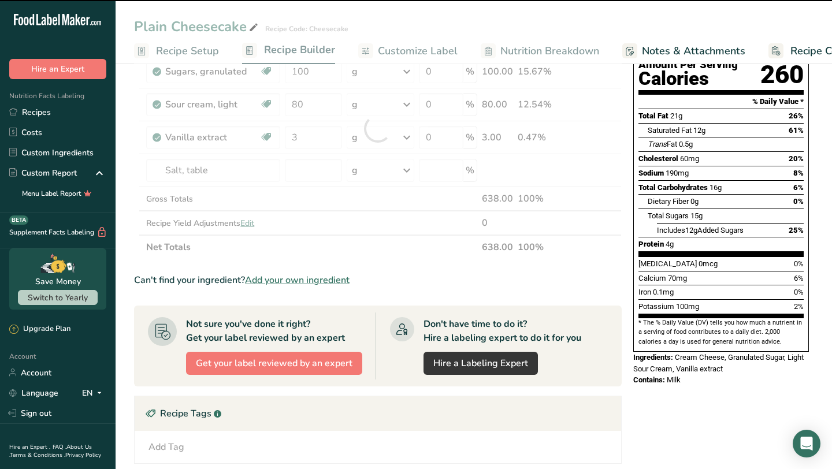
type input "0"
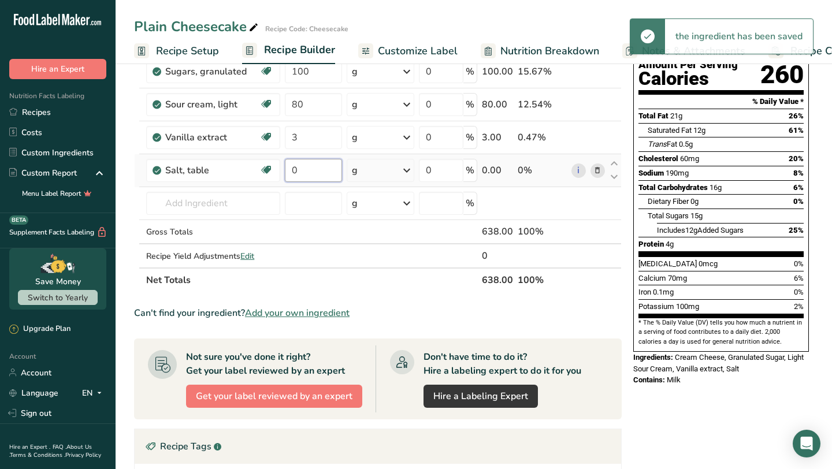
click at [330, 170] on input "0" at bounding box center [313, 170] width 57 height 23
type input "1"
click at [223, 195] on div "Ingredient * Amount * Unit * Waste * .a-a{fill:#347362;}.b-a{fill:#fff;} Grams …" at bounding box center [377, 145] width 487 height 295
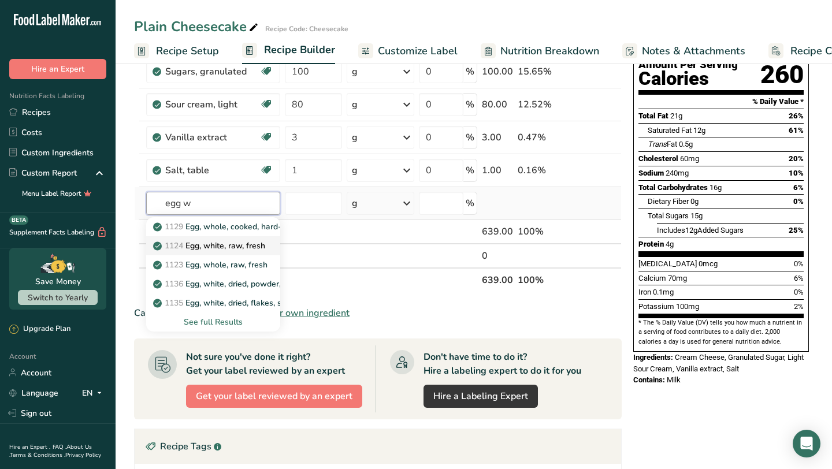
type input "egg w"
click at [203, 251] on p "1124 Egg, white, raw, fresh" at bounding box center [210, 246] width 110 height 12
type input "Egg, white, raw, fresh"
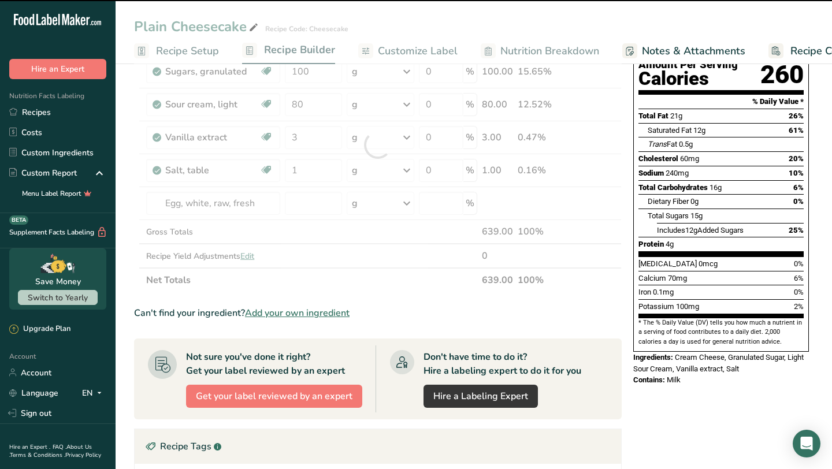
click at [311, 207] on div at bounding box center [377, 145] width 487 height 295
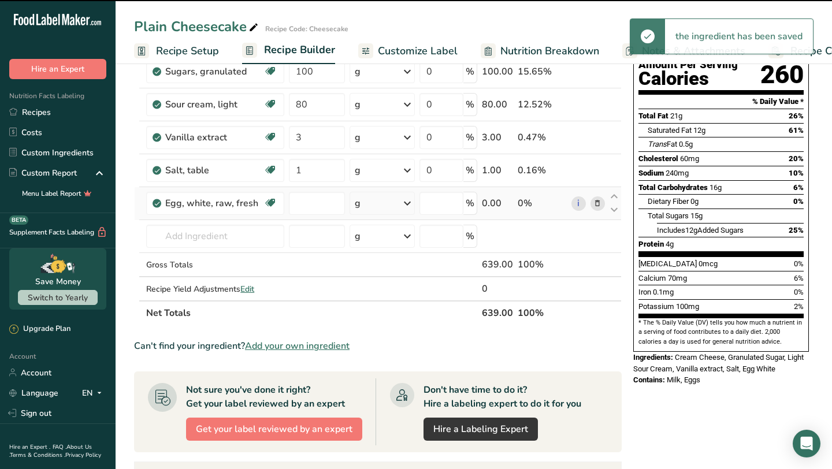
type input "0"
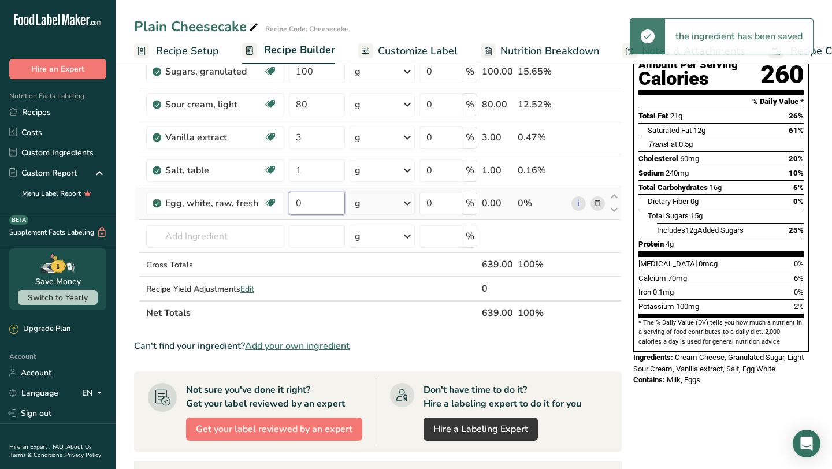
click at [305, 206] on input "0" at bounding box center [317, 203] width 56 height 23
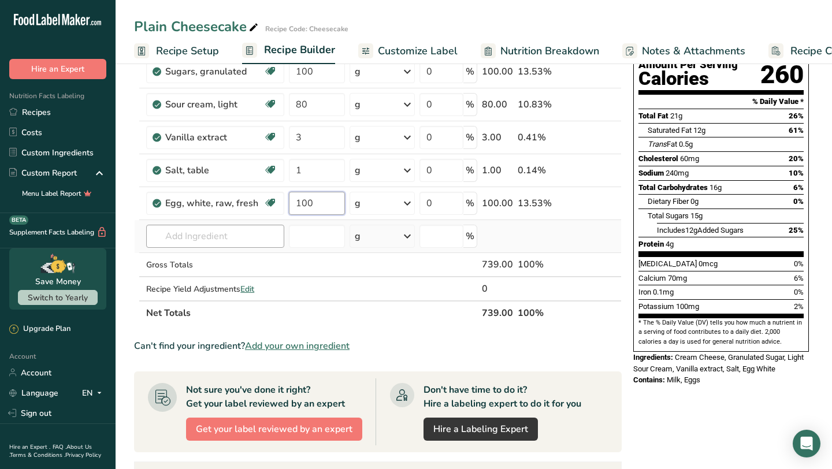
type input "100"
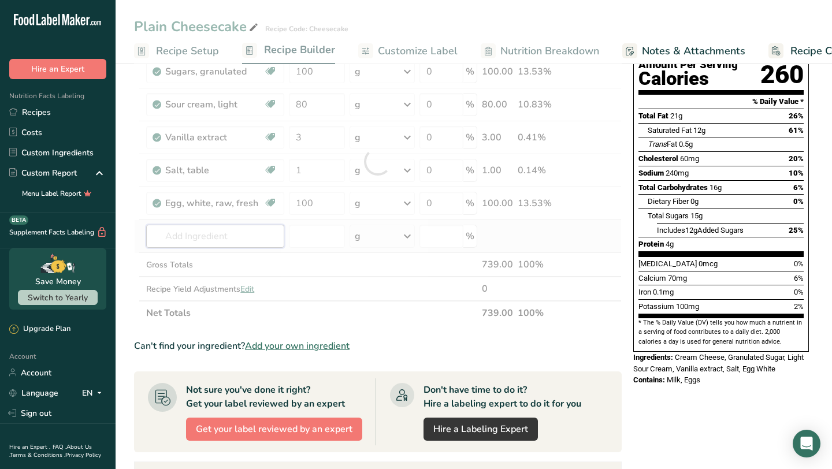
click at [183, 245] on div "Ingredient * Amount * Unit * Waste * .a-a{fill:#347362;}.b-a{fill:#fff;} Grams …" at bounding box center [377, 161] width 487 height 327
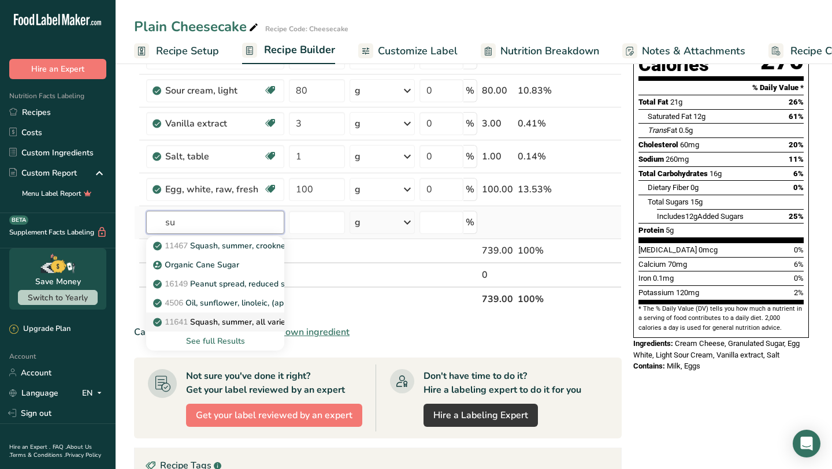
scroll to position [140, 0]
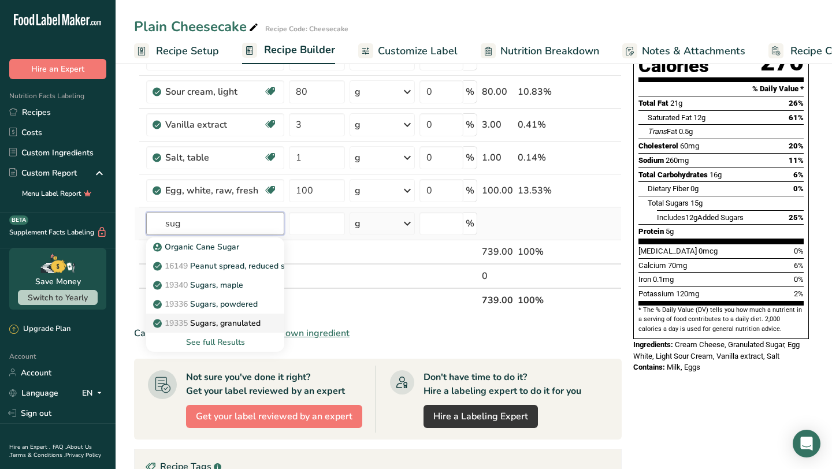
type input "sug"
click at [238, 322] on p "19335 [GEOGRAPHIC_DATA], granulated" at bounding box center [207, 323] width 105 height 12
type input "Sugars, granulated"
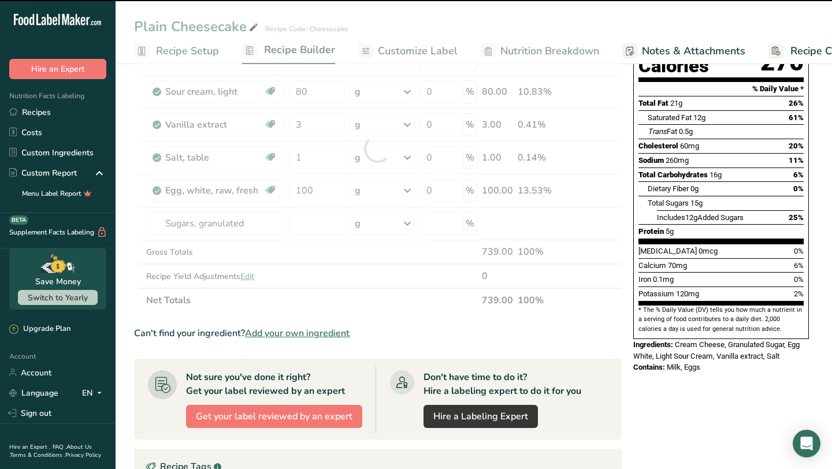
type input "0"
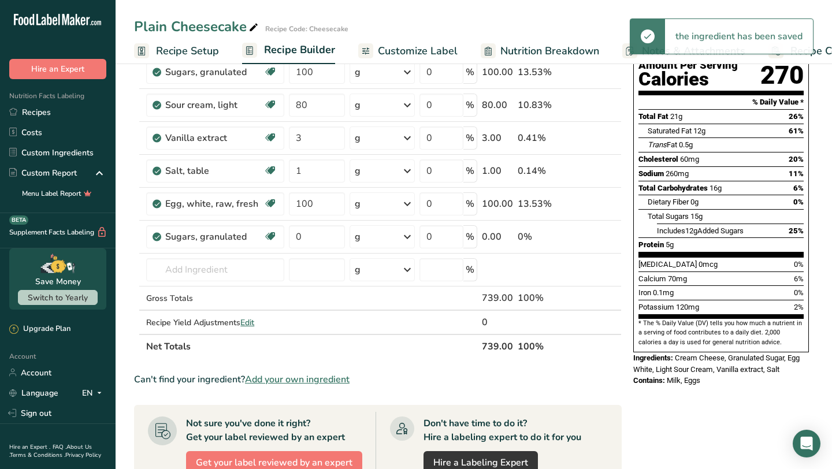
scroll to position [118, 0]
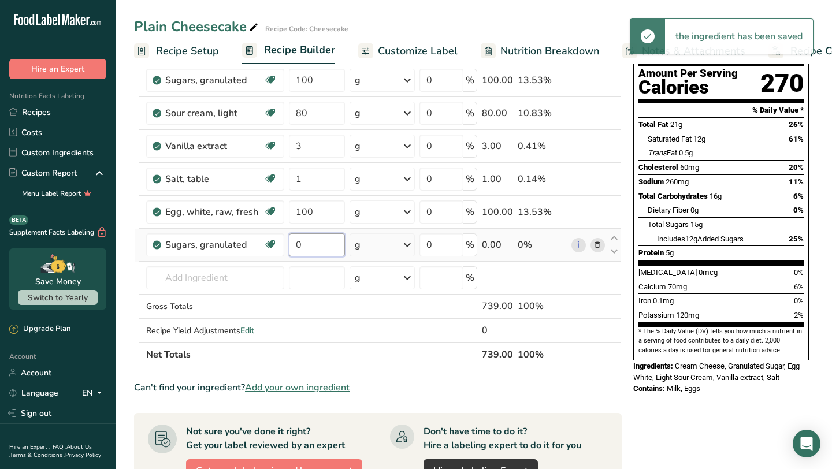
click at [344, 248] on input "0" at bounding box center [317, 244] width 56 height 23
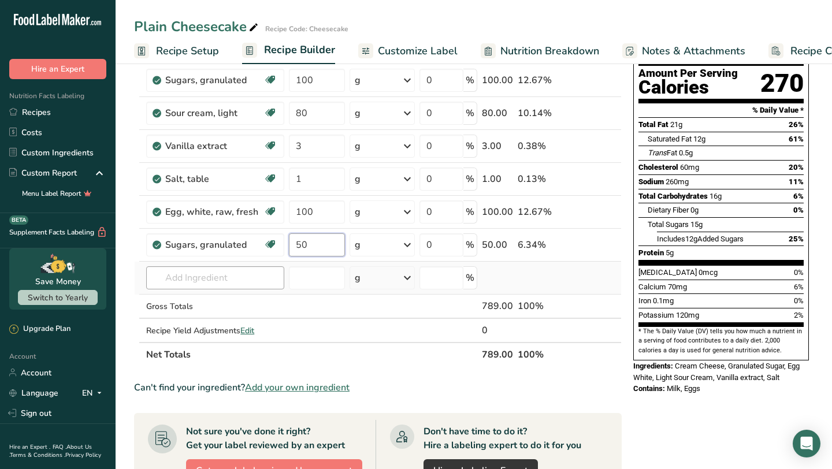
type input "50"
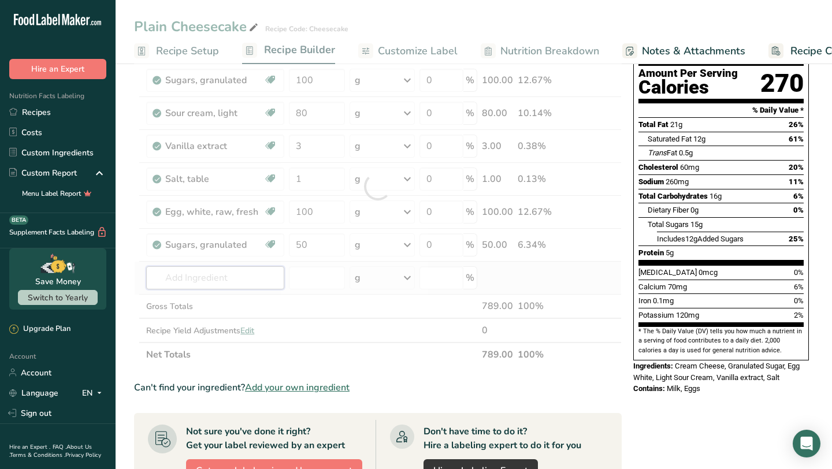
click at [256, 286] on div "Ingredient * Amount * Unit * Waste * .a-a{fill:#347362;}.b-a{fill:#fff;} Grams …" at bounding box center [377, 186] width 487 height 360
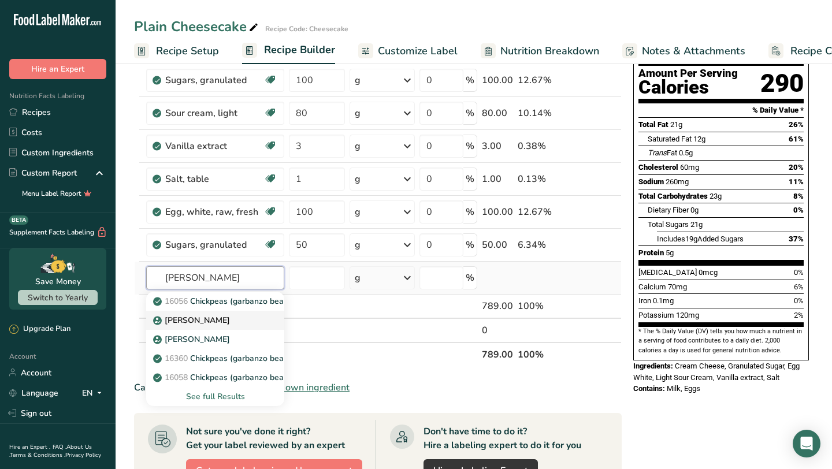
type input "[PERSON_NAME]"
click at [236, 323] on div "[PERSON_NAME]" at bounding box center [205, 320] width 101 height 12
type input "[PERSON_NAME]"
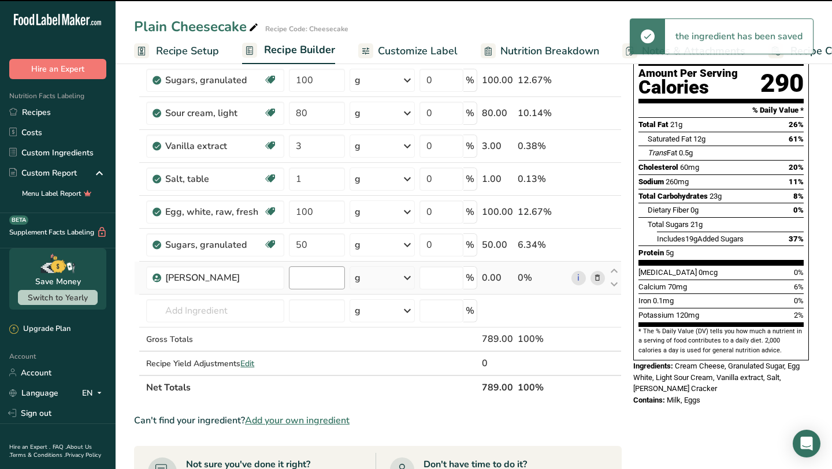
type input "0"
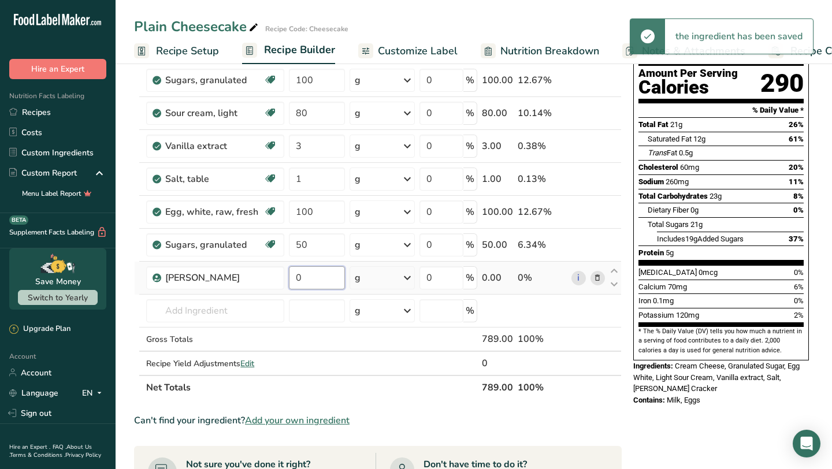
click at [310, 278] on input "0" at bounding box center [317, 277] width 56 height 23
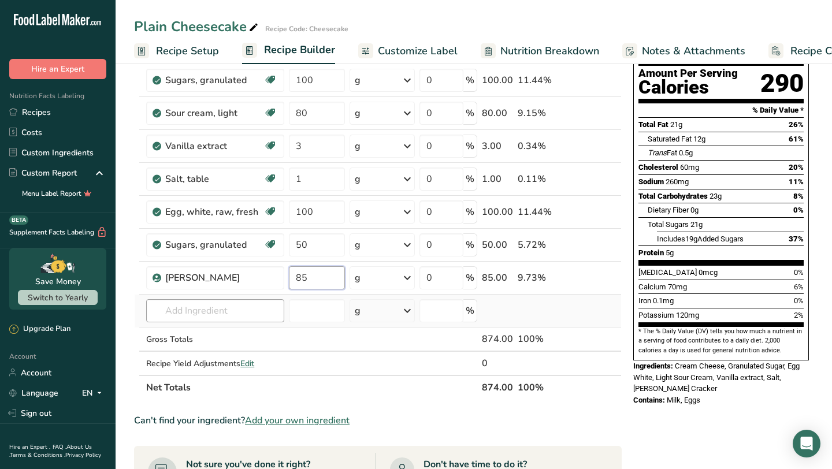
type input "85"
click at [241, 316] on div "Ingredient * Amount * Unit * Waste * .a-a{fill:#347362;}.b-a{fill:#fff;} Grams …" at bounding box center [377, 202] width 487 height 393
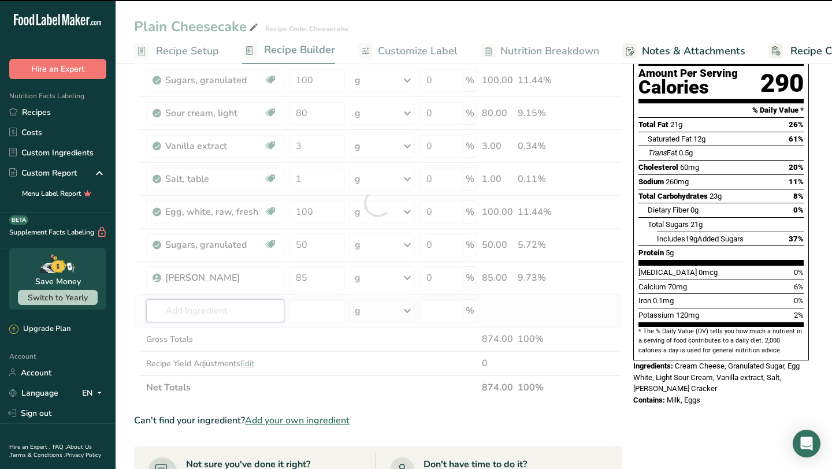
type input "b"
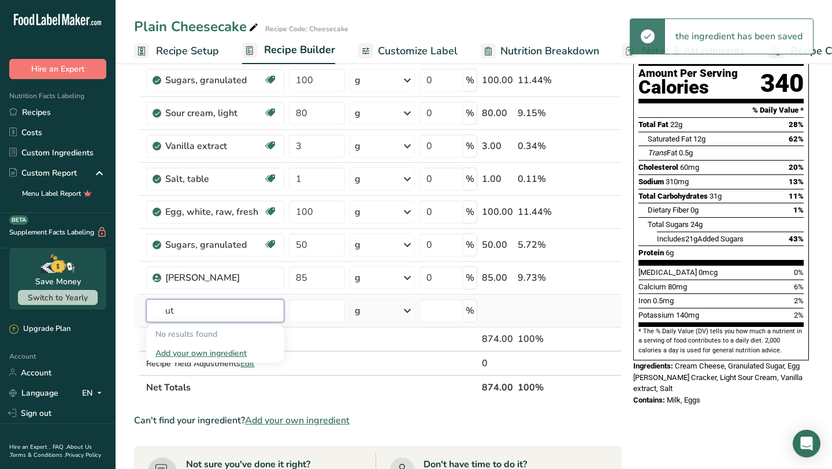
type input "u"
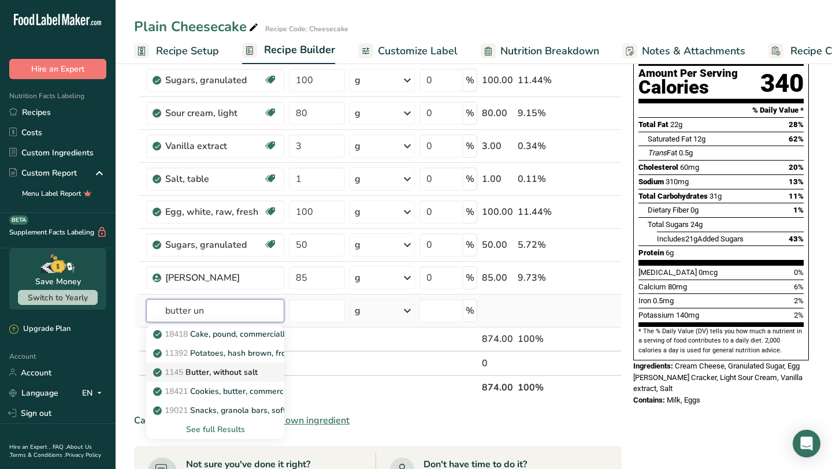
type input "butter un"
click at [222, 368] on p "1145 Butter, without salt" at bounding box center [206, 372] width 102 height 12
type input "Butter, without salt"
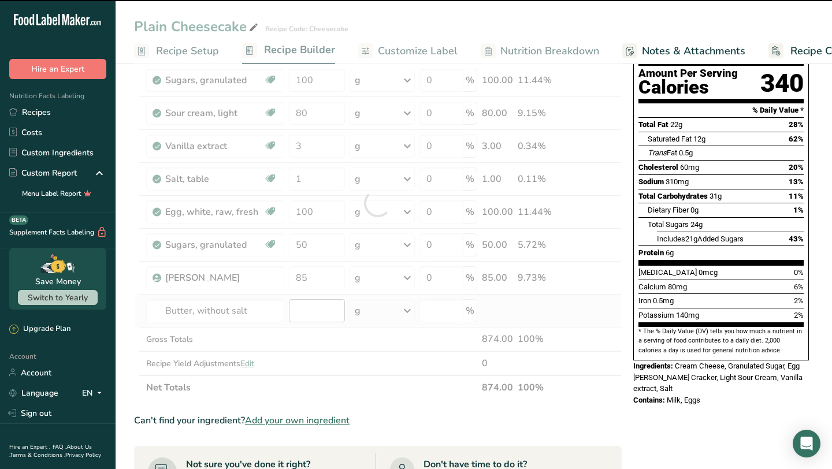
type input "0"
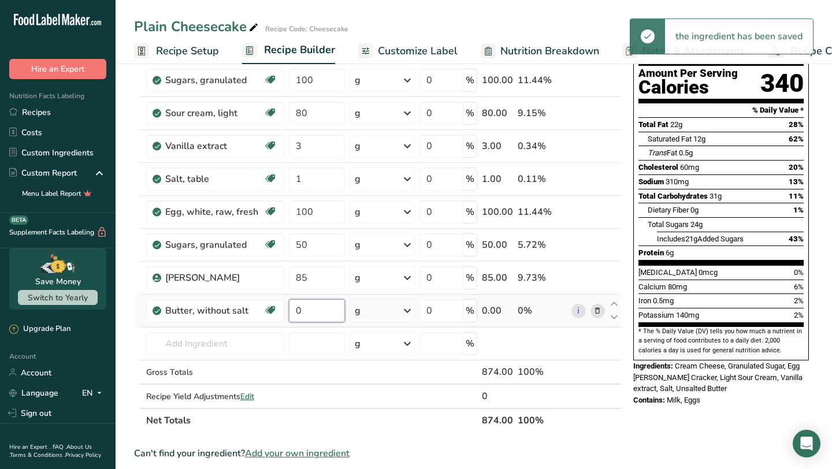
click at [310, 311] on input "0" at bounding box center [317, 310] width 56 height 23
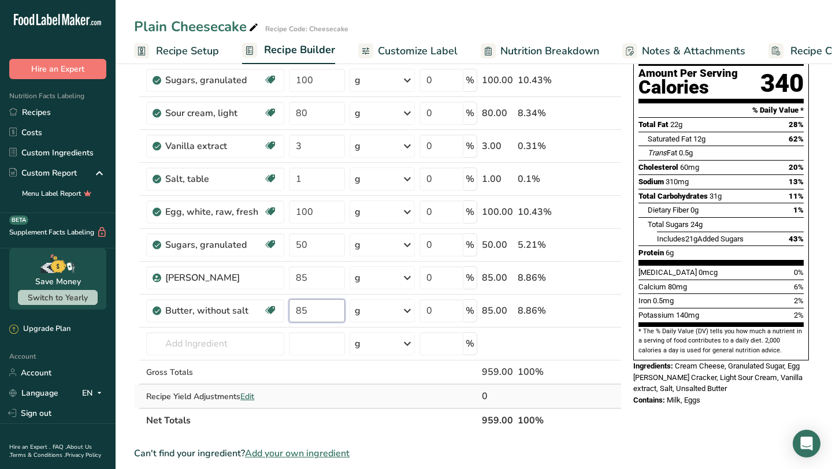
type input "85"
click at [405, 404] on div "Ingredient * Amount * Unit * Waste * .a-a{fill:#347362;}.b-a{fill:#fff;} Grams …" at bounding box center [377, 219] width 487 height 426
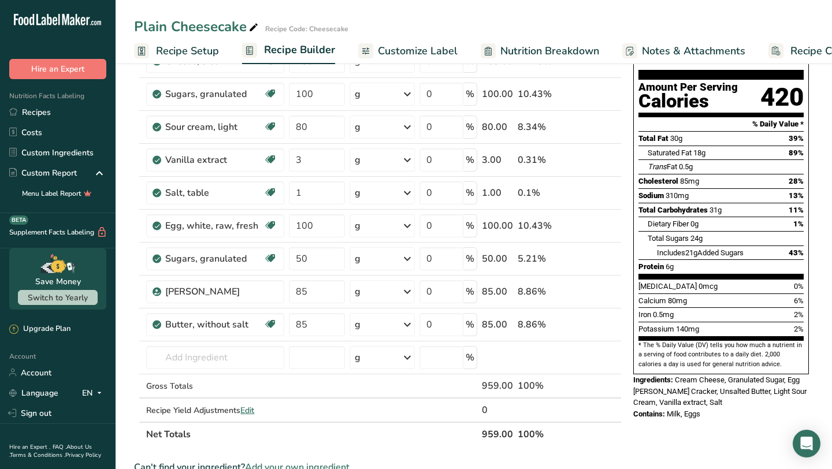
scroll to position [0, 0]
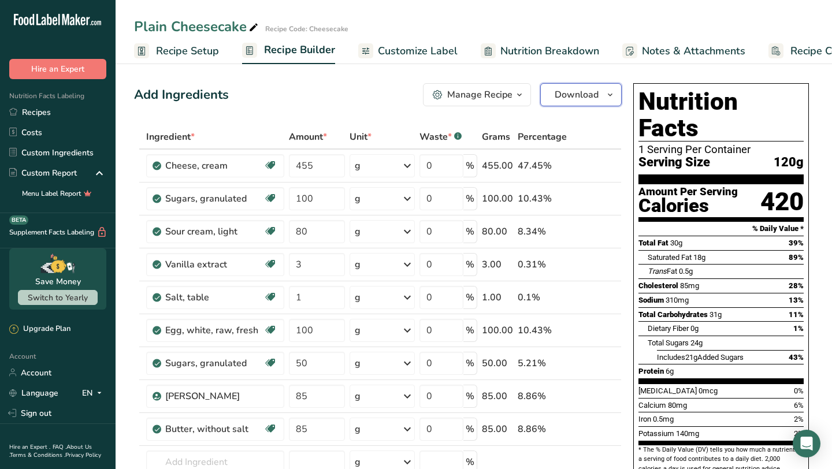
click at [576, 94] on span "Download" at bounding box center [576, 95] width 44 height 14
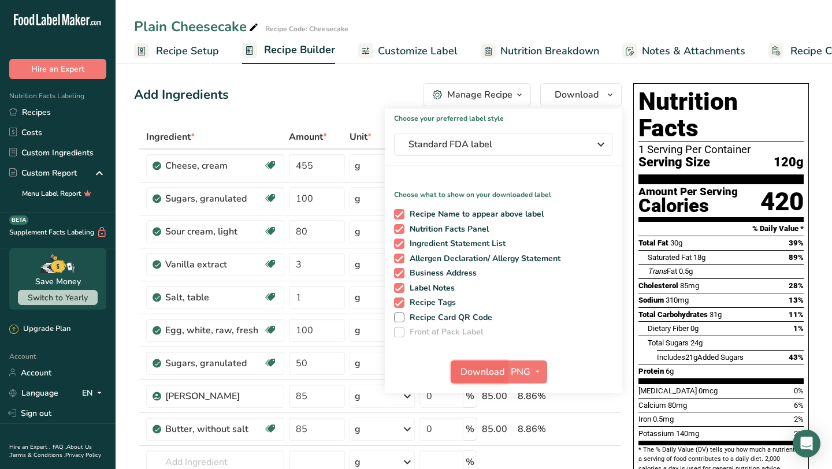
click at [491, 372] on span "Download" at bounding box center [482, 372] width 44 height 14
